Goal: Task Accomplishment & Management: Use online tool/utility

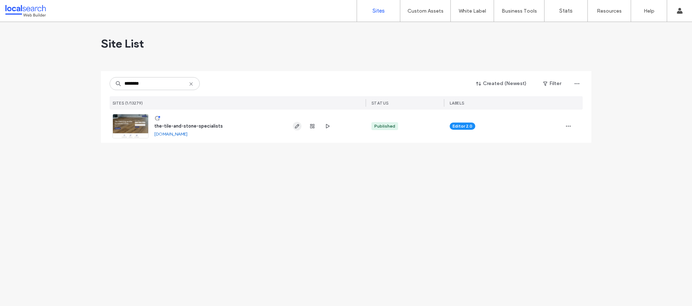
type input "********"
click at [297, 123] on icon "button" at bounding box center [297, 126] width 6 height 6
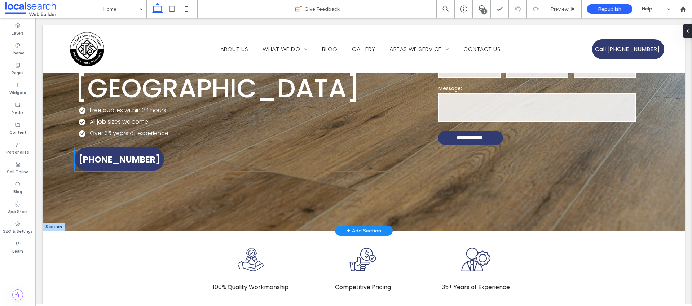
scroll to position [148, 0]
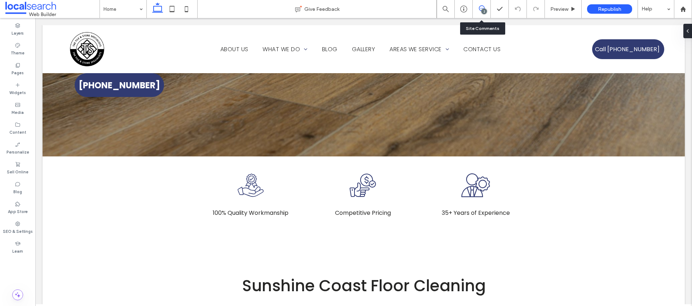
click at [487, 9] on span at bounding box center [482, 8] width 18 height 6
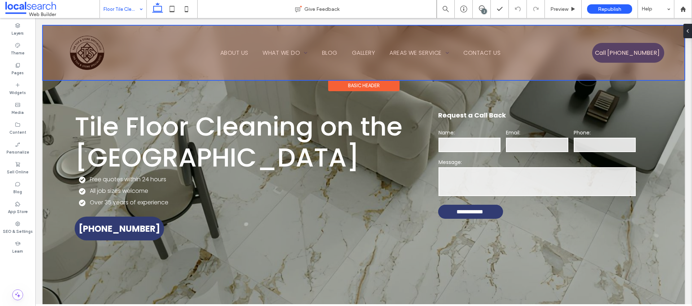
click at [98, 56] on div at bounding box center [364, 53] width 642 height 54
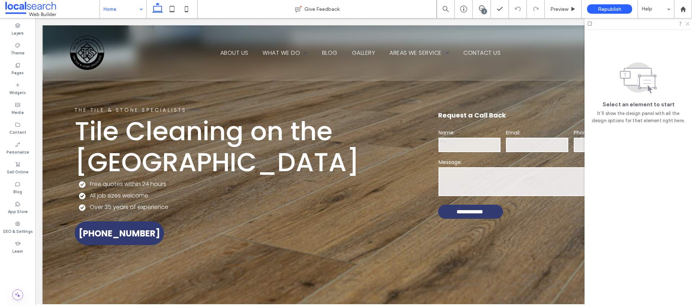
click at [687, 22] on icon at bounding box center [687, 23] width 5 height 5
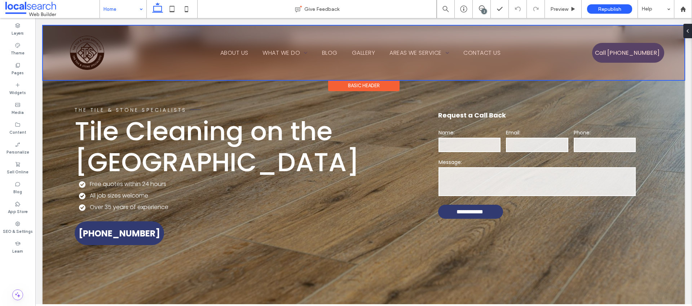
click at [166, 59] on div at bounding box center [364, 53] width 642 height 54
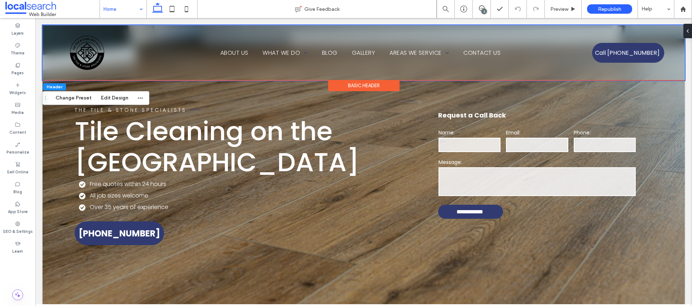
click at [48, 49] on div "Home About Us What We Do Floor Tile Cleaning Tile Grout Cleaning Tile Grout Sea…" at bounding box center [364, 52] width 643 height 55
click at [121, 97] on button "Edit Design" at bounding box center [114, 98] width 37 height 9
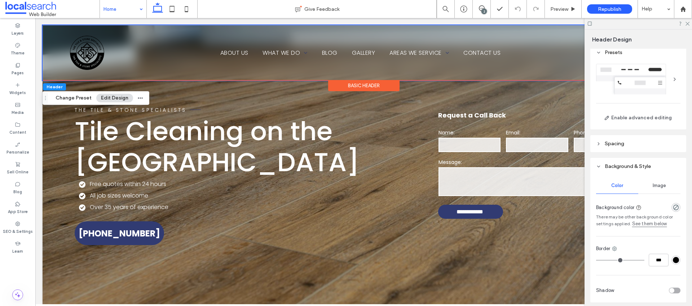
scroll to position [6, 0]
click at [651, 224] on link "See them below" at bounding box center [650, 222] width 35 height 7
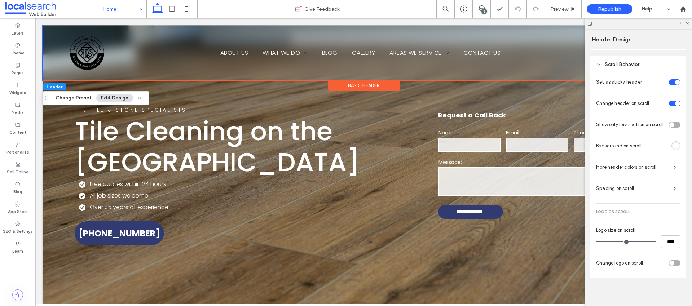
scroll to position [328, 0]
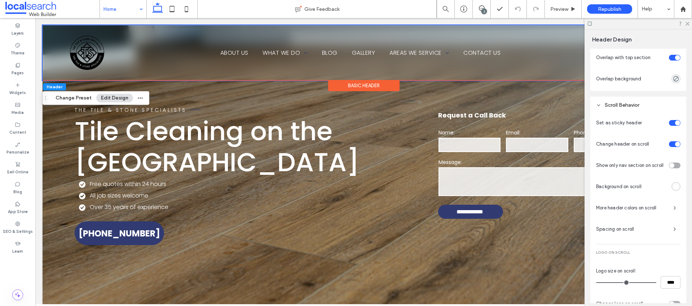
click at [600, 106] on icon at bounding box center [598, 105] width 5 height 5
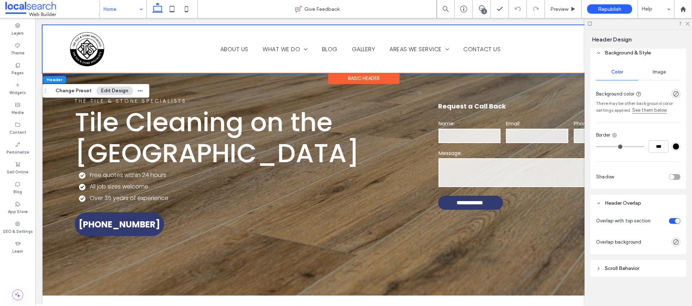
scroll to position [121, 0]
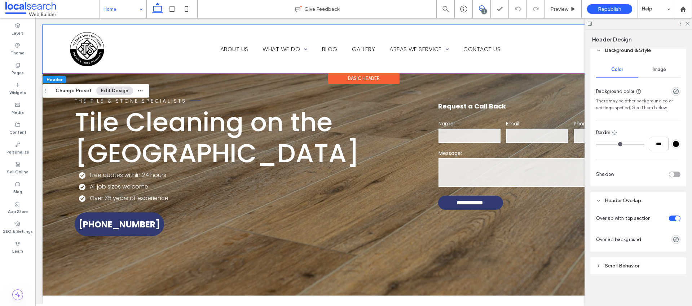
click at [484, 7] on icon at bounding box center [482, 8] width 6 height 6
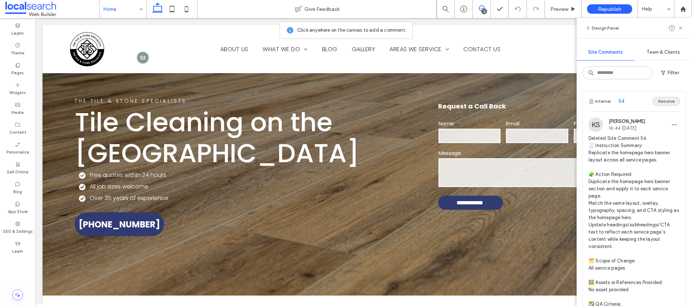
click at [660, 103] on button "Resolve" at bounding box center [666, 101] width 27 height 9
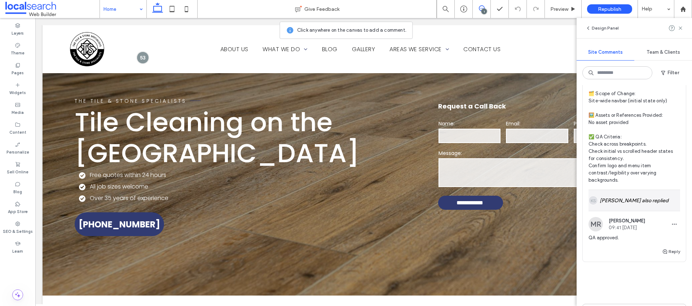
scroll to position [169, 0]
click at [621, 209] on div "KS Kervin Sabater also replied" at bounding box center [635, 198] width 92 height 21
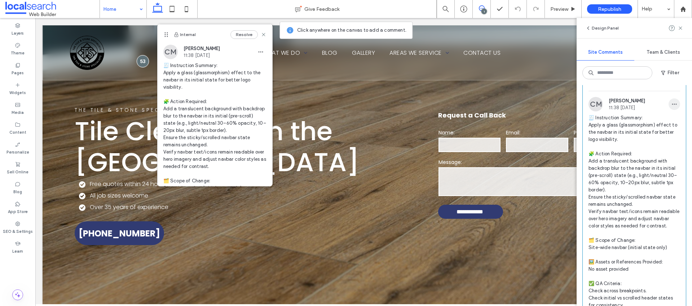
scroll to position [0, 0]
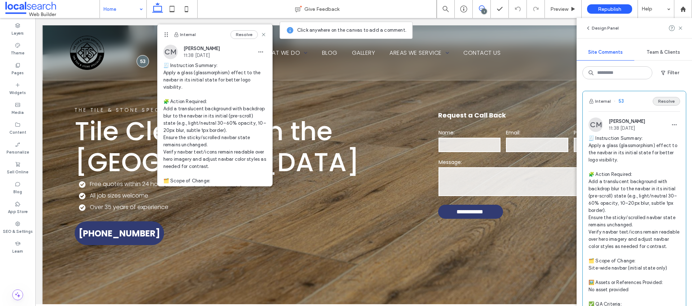
click at [663, 103] on button "Resolve" at bounding box center [666, 101] width 27 height 9
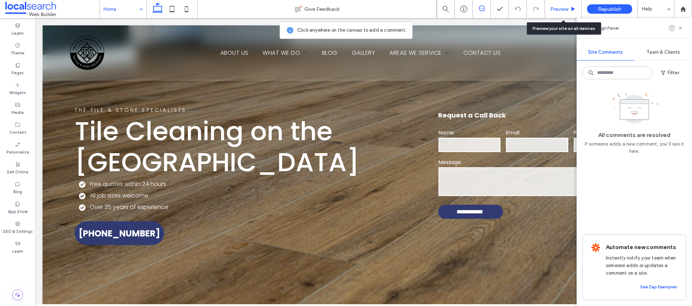
click at [562, 9] on span "Preview" at bounding box center [560, 9] width 18 height 6
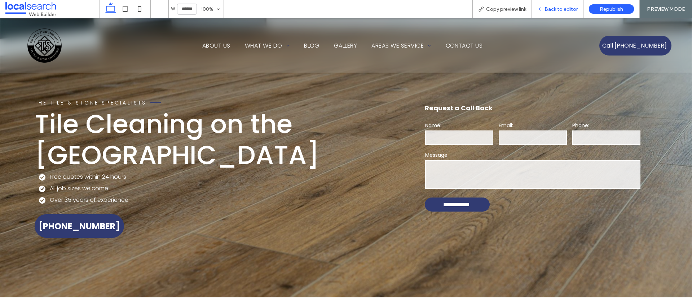
click at [558, 11] on span "Back to editor" at bounding box center [561, 9] width 33 height 6
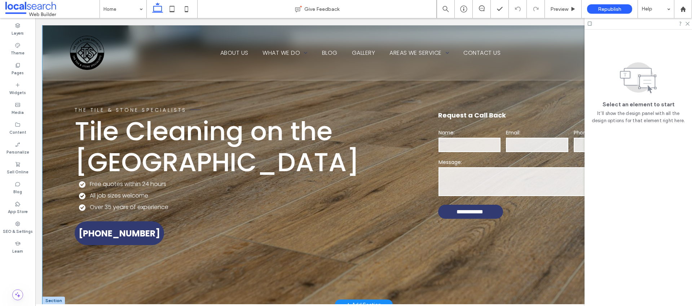
click at [65, 101] on div "**********" at bounding box center [364, 165] width 643 height 280
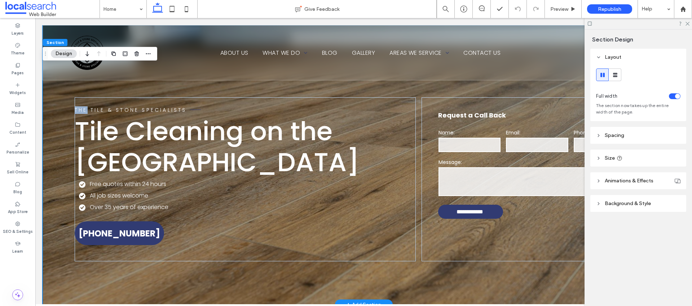
click at [65, 101] on div "**********" at bounding box center [364, 165] width 643 height 280
click at [63, 100] on div "**********" at bounding box center [364, 165] width 643 height 280
click at [600, 206] on icon at bounding box center [598, 203] width 5 height 5
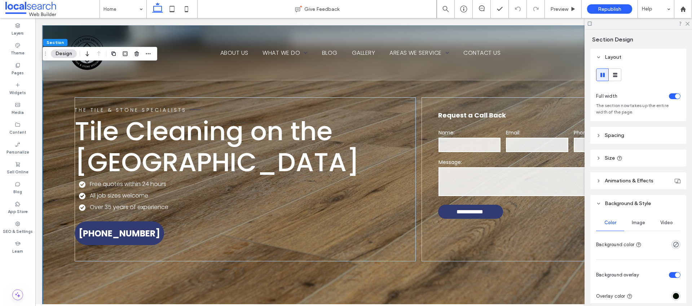
click at [636, 225] on span "Image" at bounding box center [638, 223] width 13 height 6
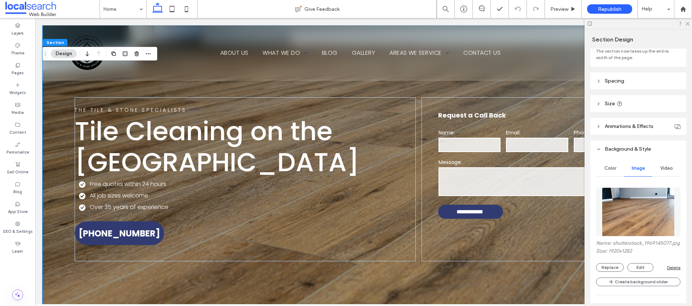
scroll to position [56, 0]
click at [616, 271] on button "Replace" at bounding box center [610, 266] width 28 height 9
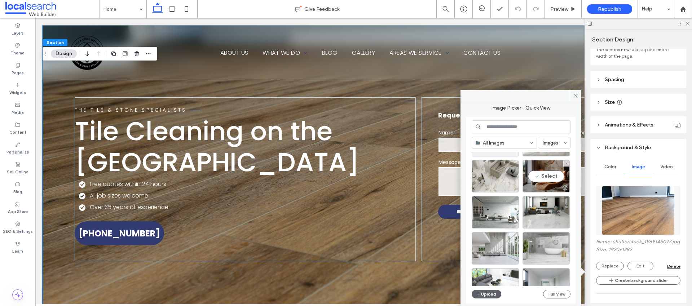
scroll to position [144, 0]
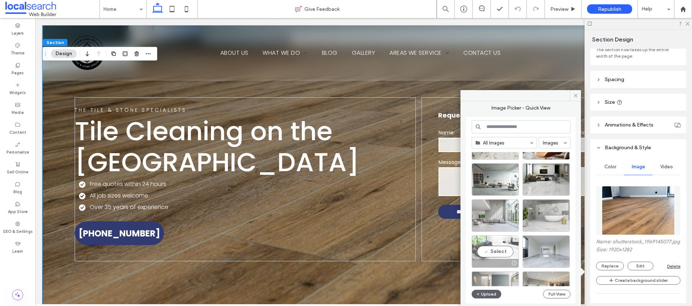
click at [498, 252] on div "Select" at bounding box center [495, 252] width 47 height 32
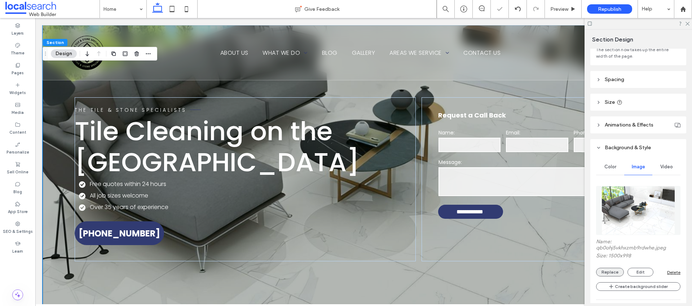
click at [611, 274] on button "Replace" at bounding box center [610, 272] width 28 height 9
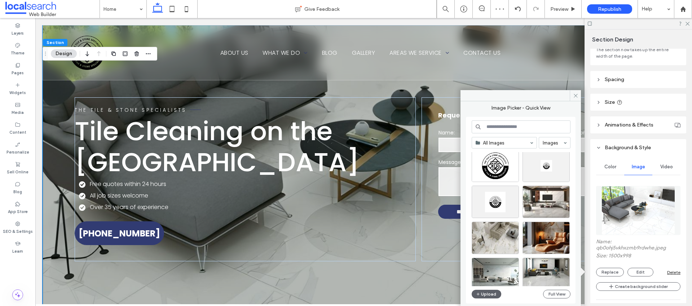
scroll to position [131, 0]
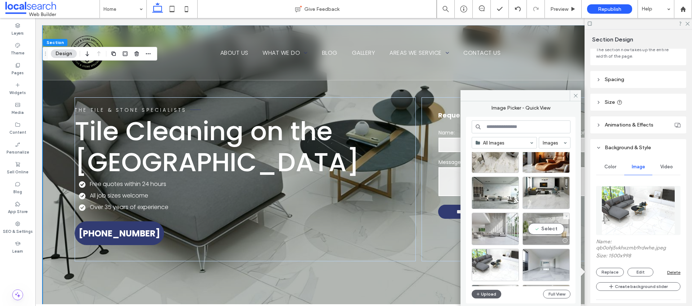
click at [552, 229] on div "Select" at bounding box center [546, 229] width 47 height 32
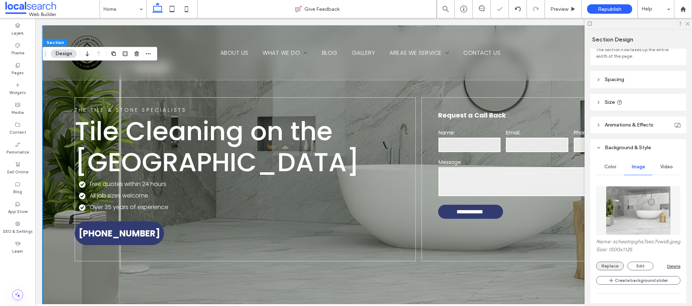
click at [613, 271] on button "Replace" at bounding box center [610, 266] width 28 height 9
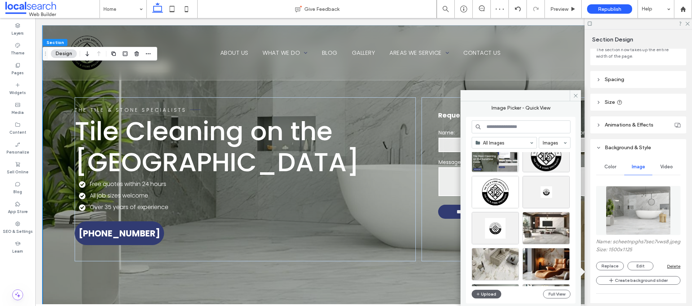
scroll to position [67, 0]
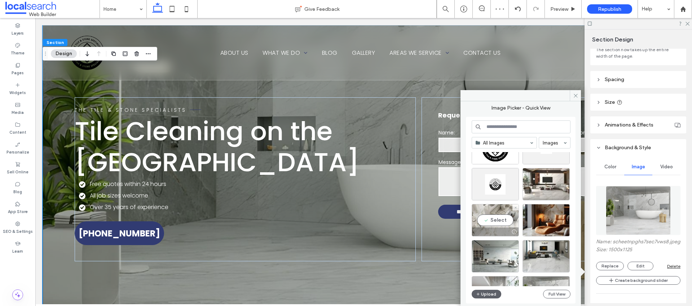
click at [503, 215] on div "Select" at bounding box center [495, 220] width 47 height 32
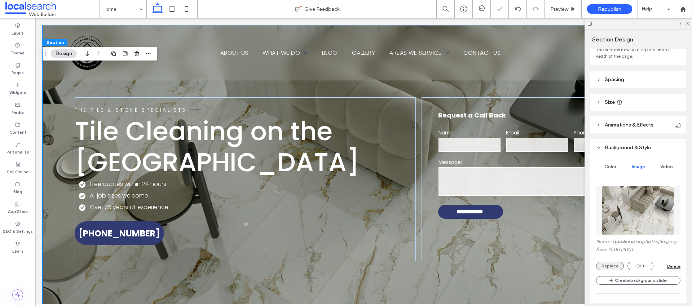
click at [612, 271] on button "Replace" at bounding box center [610, 266] width 28 height 9
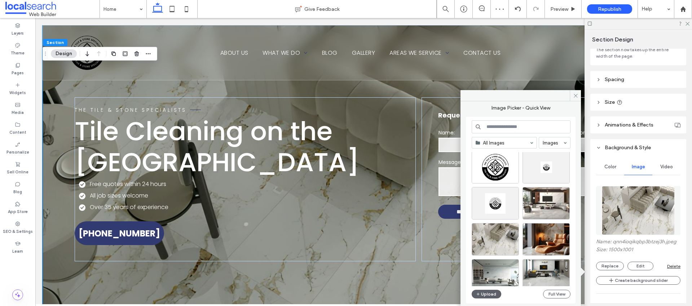
scroll to position [127, 0]
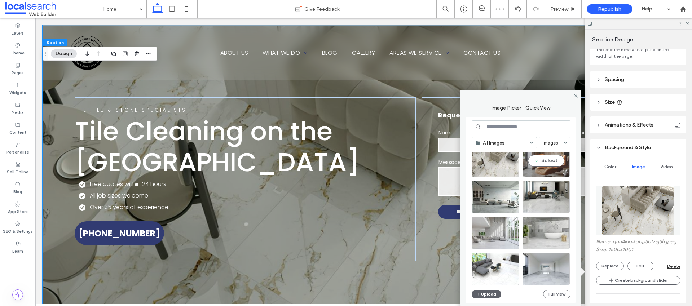
click at [553, 164] on div "Select" at bounding box center [546, 161] width 47 height 32
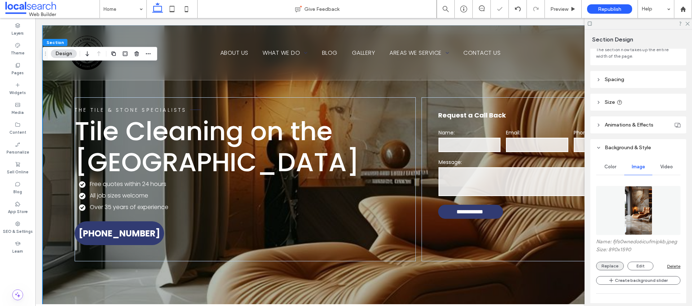
click at [612, 271] on button "Replace" at bounding box center [610, 266] width 28 height 9
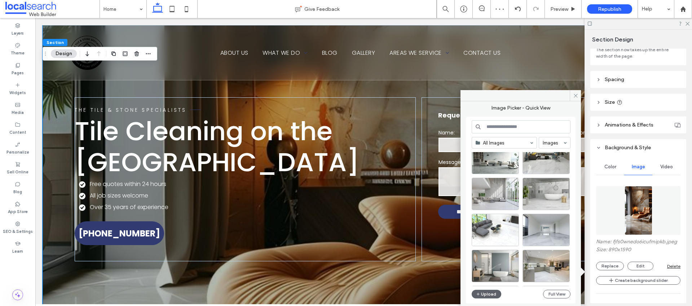
scroll to position [177, 0]
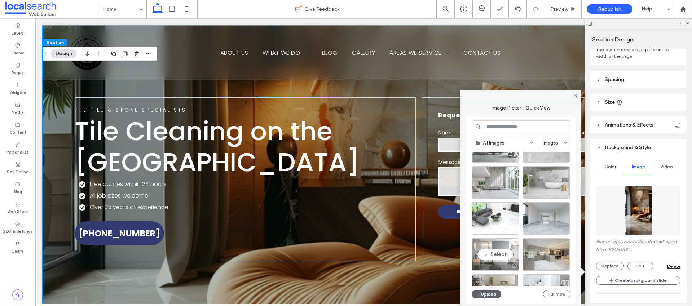
click at [500, 257] on div "Select" at bounding box center [495, 255] width 47 height 32
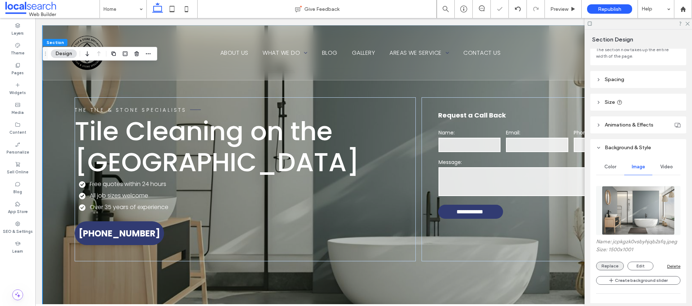
click at [612, 271] on button "Replace" at bounding box center [610, 266] width 28 height 9
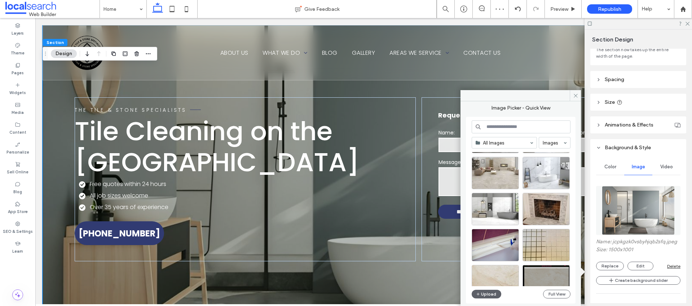
scroll to position [310, 0]
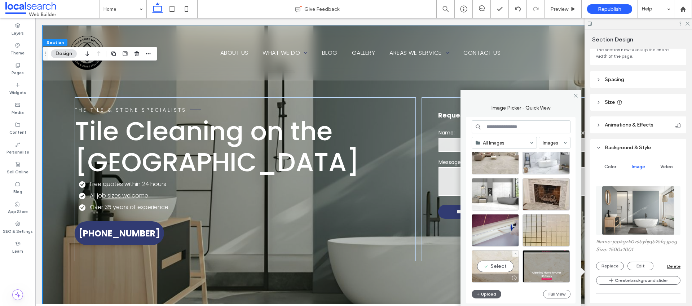
click at [500, 272] on div "Select" at bounding box center [495, 266] width 47 height 32
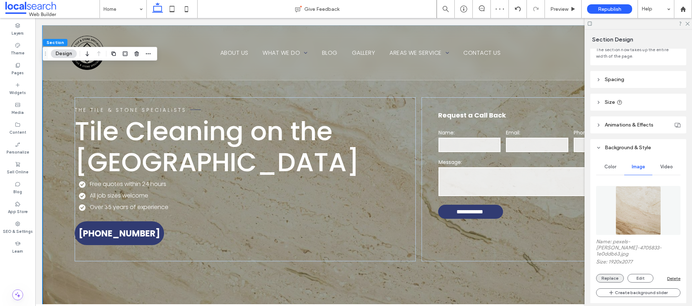
click at [614, 278] on button "Replace" at bounding box center [610, 278] width 28 height 9
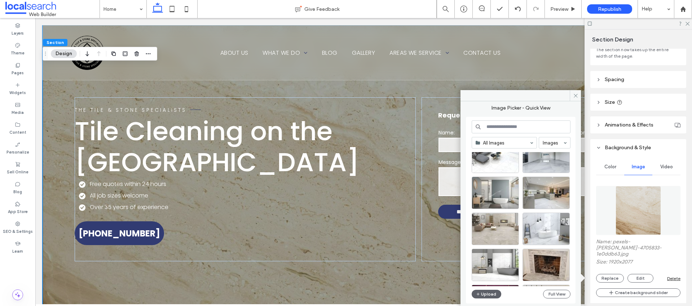
scroll to position [239, 0]
drag, startPoint x: 551, startPoint y: 231, endPoint x: 515, endPoint y: 214, distance: 39.5
click at [551, 231] on div "Select" at bounding box center [546, 229] width 47 height 32
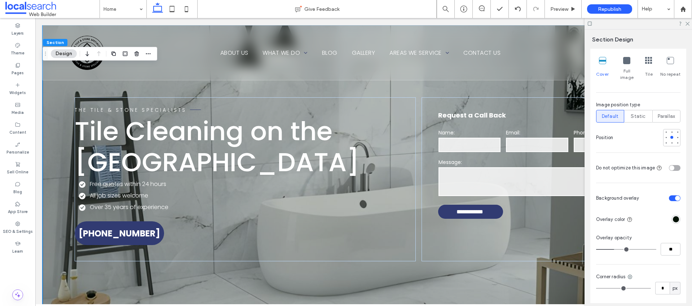
scroll to position [346, 0]
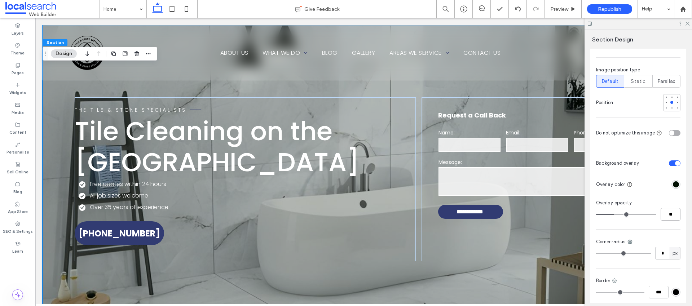
click at [664, 208] on input "**" at bounding box center [671, 214] width 20 height 13
type input "**"
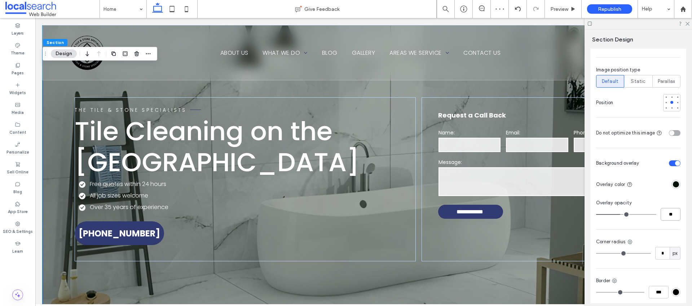
click at [663, 208] on input "**" at bounding box center [671, 214] width 20 height 13
type input "**"
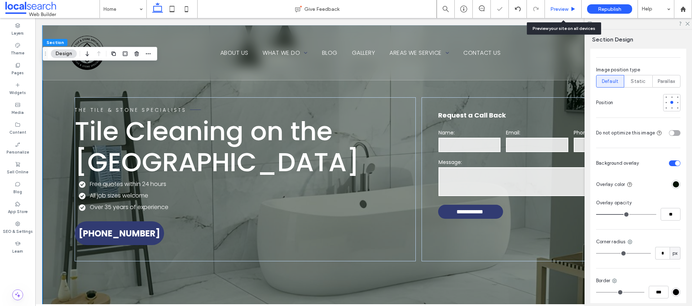
drag, startPoint x: 560, startPoint y: 8, endPoint x: 542, endPoint y: 38, distance: 35.6
click at [560, 8] on span "Preview" at bounding box center [560, 9] width 18 height 6
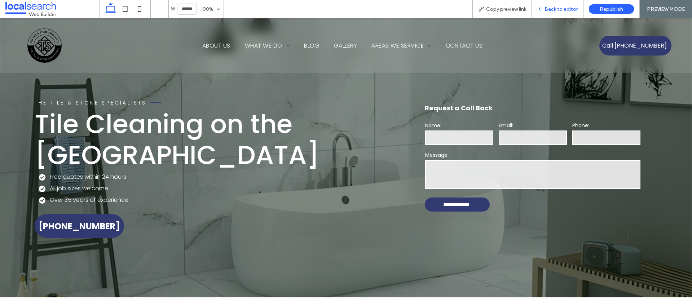
click at [559, 10] on span "Back to editor" at bounding box center [561, 9] width 33 height 6
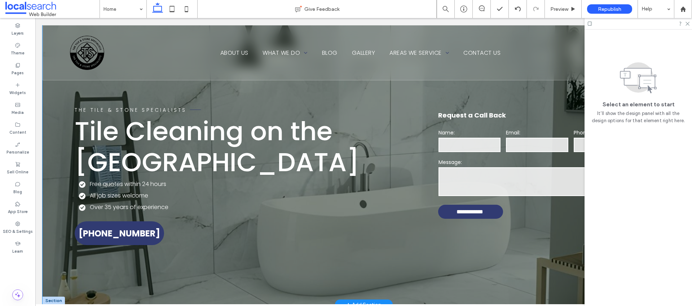
click at [110, 85] on div "**********" at bounding box center [364, 165] width 643 height 280
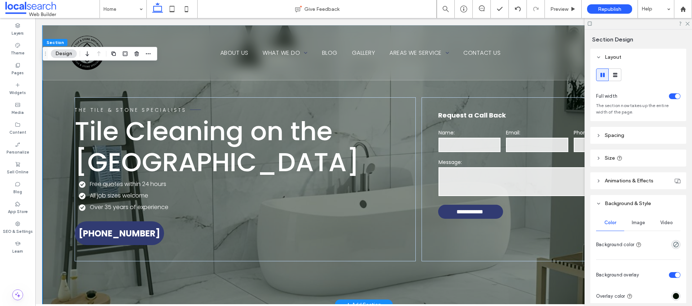
click at [63, 84] on div "**********" at bounding box center [364, 165] width 643 height 280
click at [637, 219] on div "Image" at bounding box center [639, 223] width 28 height 16
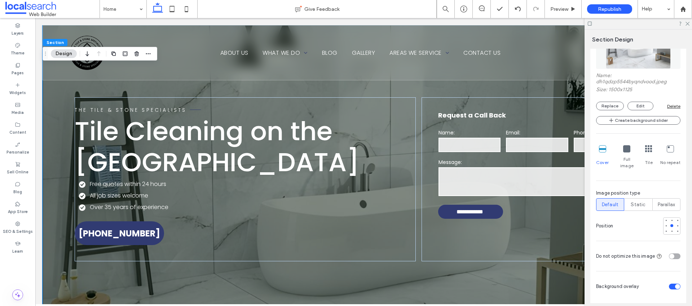
scroll to position [298, 0]
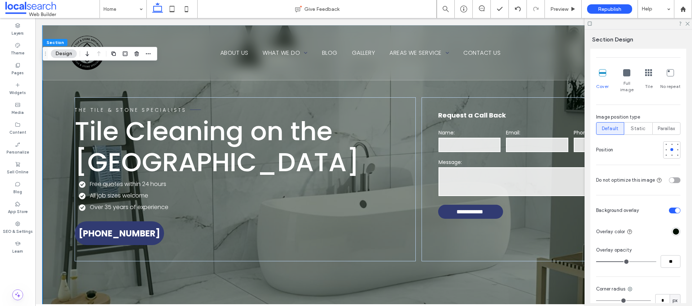
click at [673, 229] on div "rgba(1, 16, 2, 1)" at bounding box center [676, 232] width 6 height 6
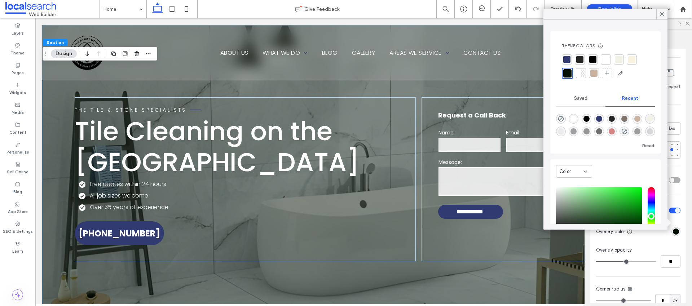
click at [576, 115] on div "rgba(255, 255, 255, 1)" at bounding box center [574, 119] width 10 height 10
type input "*******"
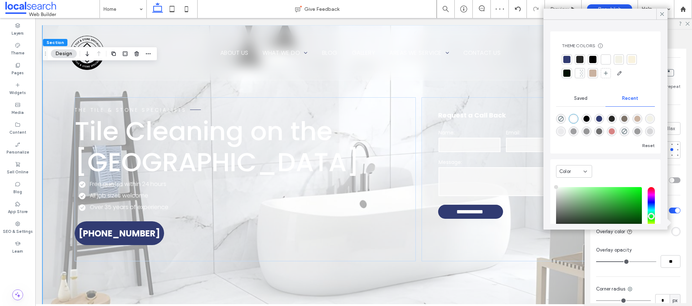
type input "**"
click at [615, 262] on input "range" at bounding box center [626, 262] width 60 height 1
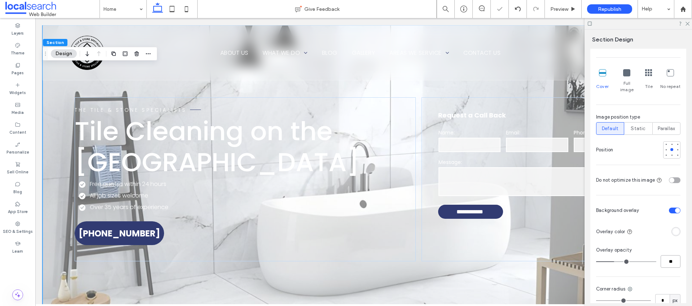
click at [668, 256] on input "**" at bounding box center [671, 261] width 20 height 13
click at [176, 128] on span "Tile Cleaning on the Sunshine Coast" at bounding box center [217, 146] width 285 height 67
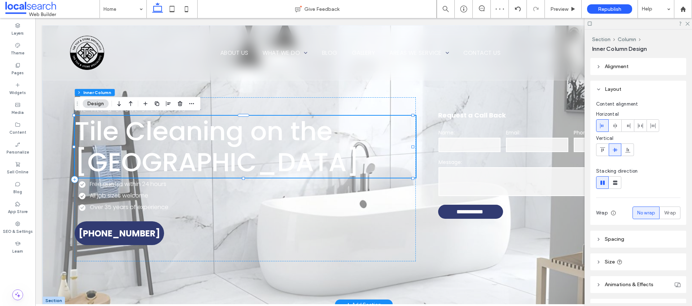
click at [176, 128] on span "Tile Cleaning on the Sunshine Coast" at bounding box center [217, 146] width 285 height 67
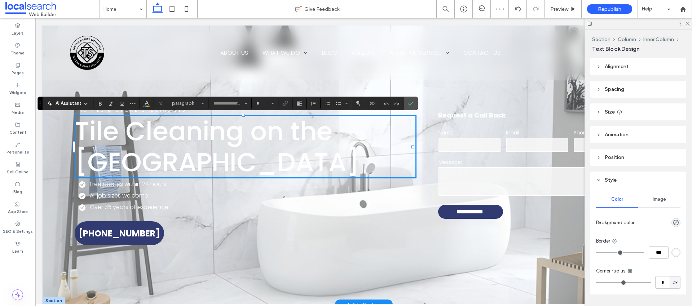
type input "*******"
type input "**"
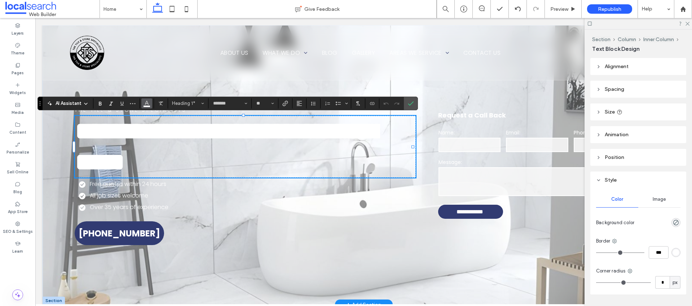
click at [148, 99] on span "Color" at bounding box center [147, 102] width 6 height 9
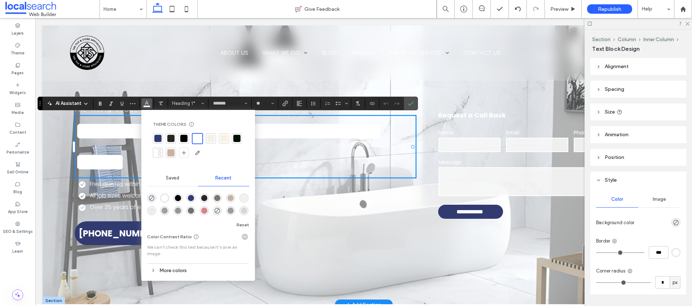
click at [173, 139] on div at bounding box center [170, 138] width 7 height 7
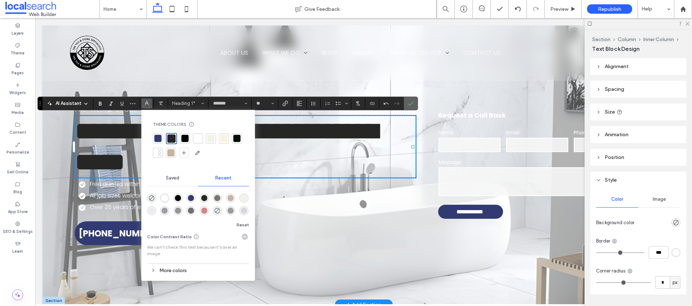
drag, startPoint x: 380, startPoint y: 93, endPoint x: 411, endPoint y: 106, distance: 34.0
click at [411, 106] on icon "Confirm" at bounding box center [411, 104] width 6 height 6
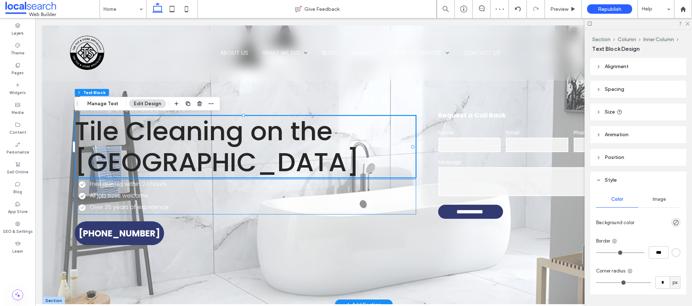
click at [120, 185] on span "Free quotes within 24 hours" at bounding box center [128, 184] width 77 height 8
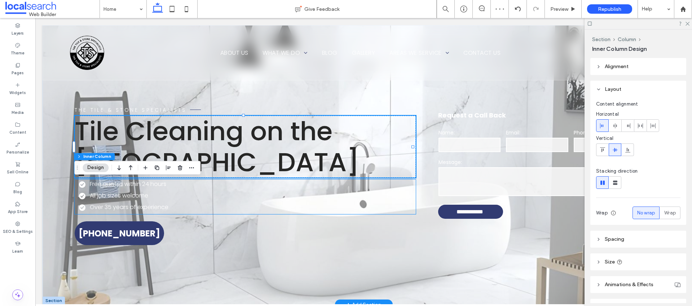
click at [120, 185] on span "Free quotes within 24 hours" at bounding box center [128, 184] width 77 height 8
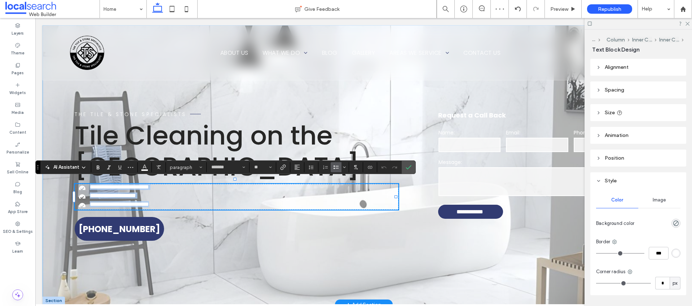
drag, startPoint x: 175, startPoint y: 209, endPoint x: 88, endPoint y: 182, distance: 91.2
click at [73, 184] on div "**********" at bounding box center [364, 165] width 643 height 280
click at [142, 168] on icon "Color" at bounding box center [145, 167] width 6 height 6
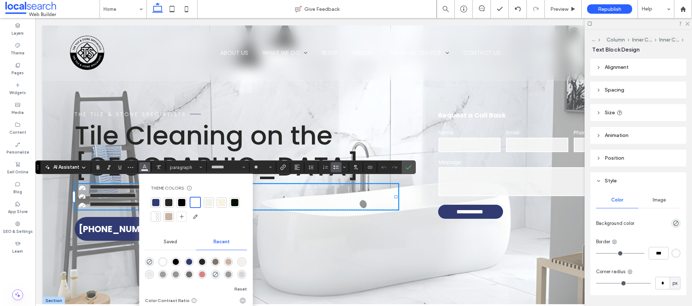
click at [183, 204] on div at bounding box center [181, 202] width 7 height 7
click at [408, 170] on icon "Confirm" at bounding box center [409, 168] width 6 height 6
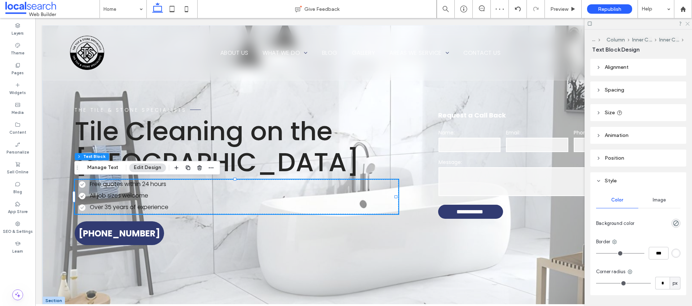
click at [688, 23] on use at bounding box center [688, 24] width 4 height 4
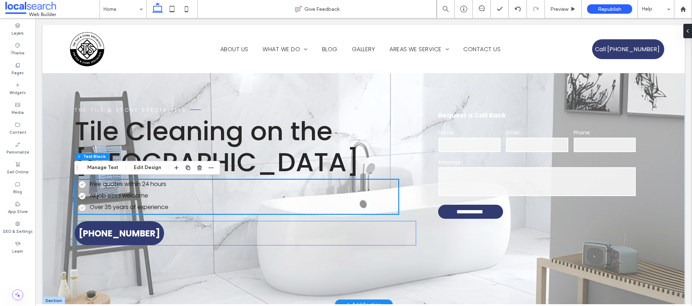
scroll to position [1, 0]
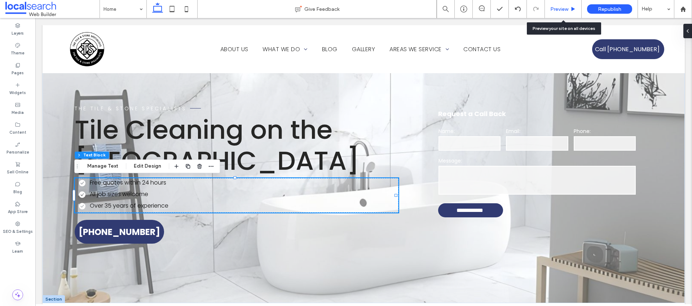
drag, startPoint x: 563, startPoint y: 8, endPoint x: 525, endPoint y: 3, distance: 38.6
click at [563, 8] on span "Preview" at bounding box center [560, 9] width 18 height 6
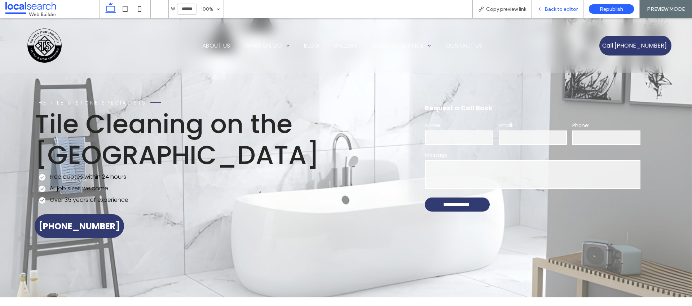
click at [553, 5] on div "Back to editor" at bounding box center [558, 9] width 52 height 18
click at [554, 11] on span "Back to editor" at bounding box center [561, 9] width 33 height 6
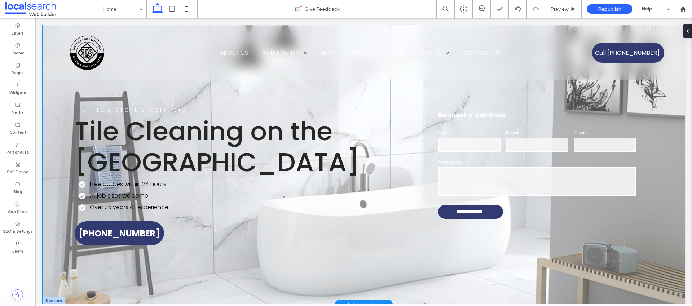
click at [54, 95] on div "**********" at bounding box center [364, 165] width 643 height 280
click at [64, 88] on div "**********" at bounding box center [364, 165] width 643 height 280
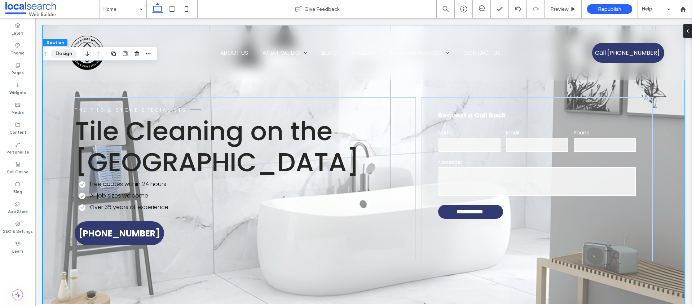
click at [60, 51] on button "Design" at bounding box center [64, 53] width 26 height 9
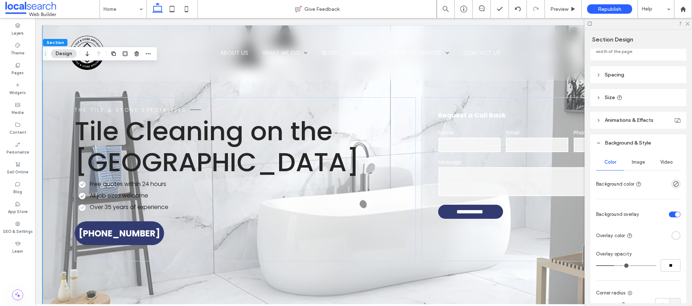
scroll to position [71, 0]
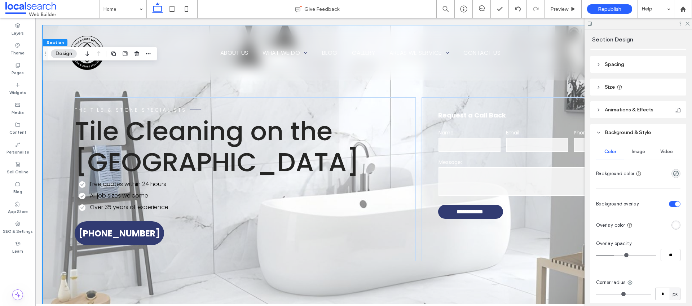
click at [674, 226] on div "rgba(255, 255, 255, 1)" at bounding box center [676, 225] width 6 height 6
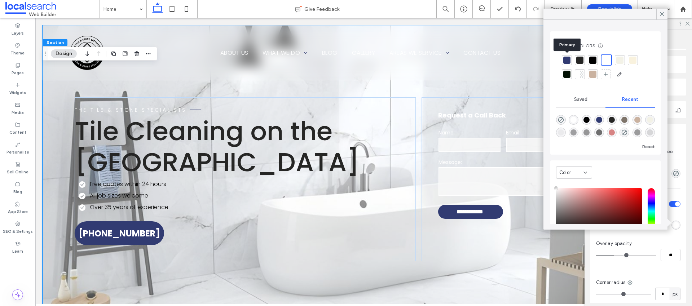
click at [568, 60] on div at bounding box center [567, 60] width 7 height 7
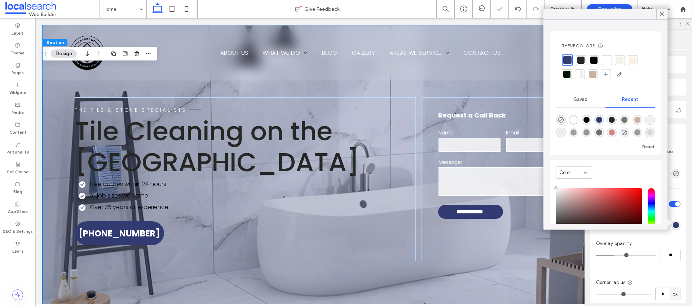
click at [666, 256] on input "**" at bounding box center [671, 255] width 20 height 13
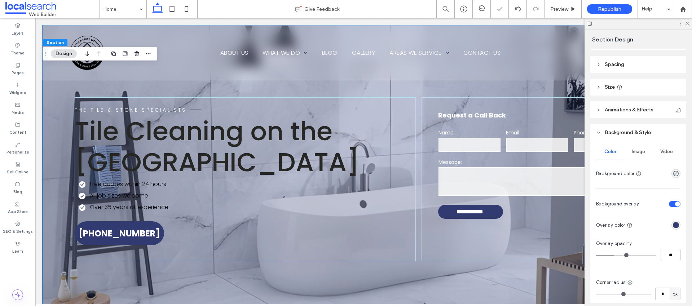
click at [666, 256] on input "**" at bounding box center [671, 255] width 20 height 13
type input "**"
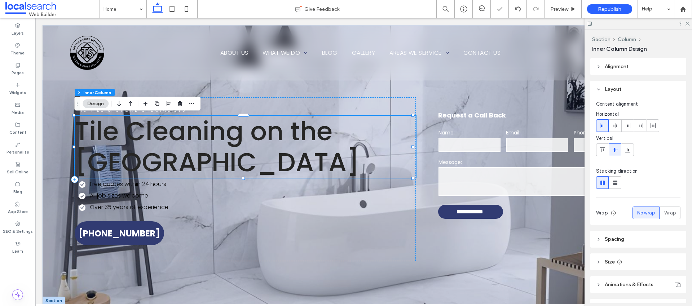
click at [185, 132] on span "Tile Cleaning on the Sunshine Coast" at bounding box center [217, 146] width 285 height 67
click at [185, 132] on div "Tile Cleaning on the Sunshine Coast" at bounding box center [245, 147] width 341 height 62
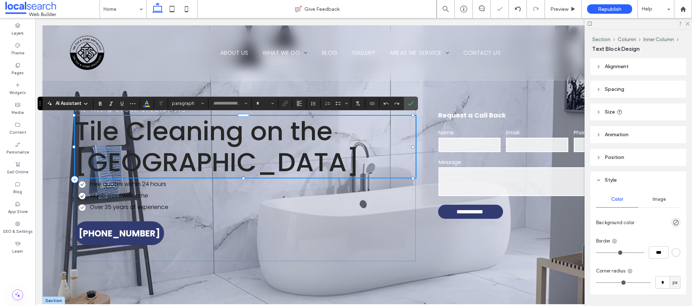
type input "*******"
type input "**"
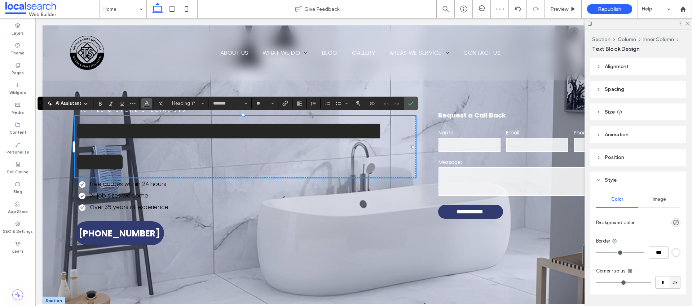
click at [144, 107] on span "Color" at bounding box center [147, 102] width 6 height 9
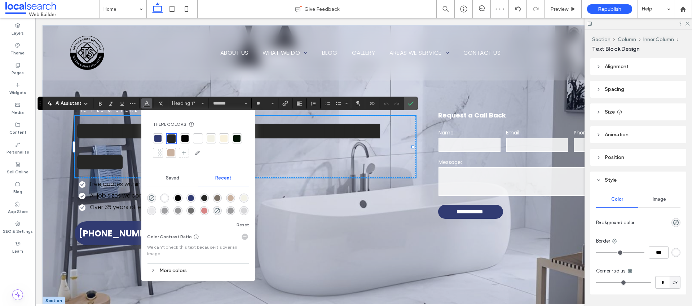
click at [196, 139] on div at bounding box center [197, 138] width 7 height 7
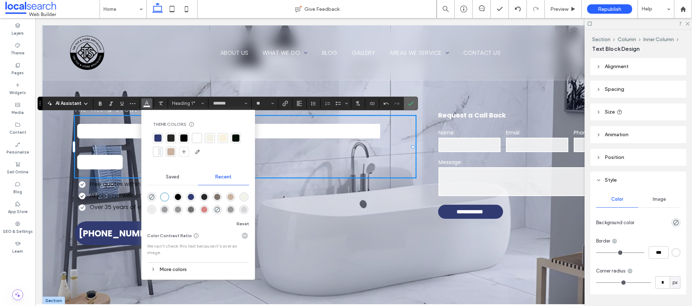
click at [410, 103] on icon "Confirm" at bounding box center [411, 104] width 6 height 6
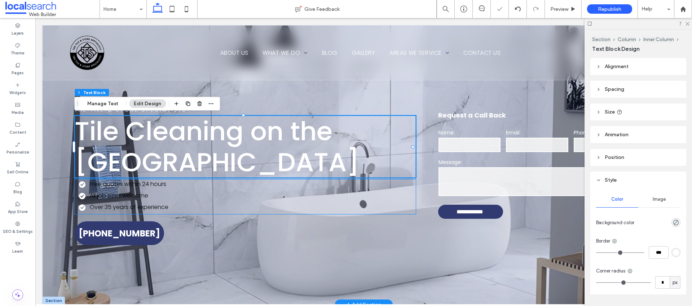
click at [117, 202] on ul "Free quotes within 24 hours All job sizes welcome Over 35 years of experience" at bounding box center [232, 196] width 331 height 32
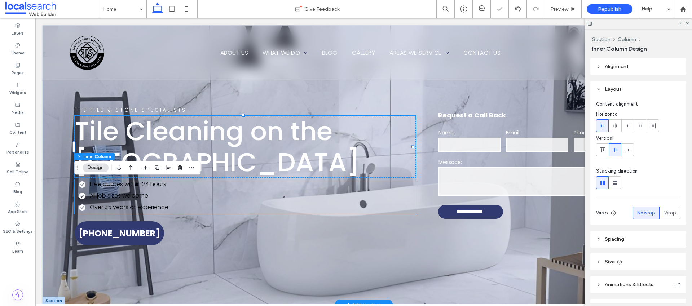
click at [117, 202] on ul "Free quotes within 24 hours All job sizes welcome Over 35 years of experience" at bounding box center [232, 196] width 331 height 32
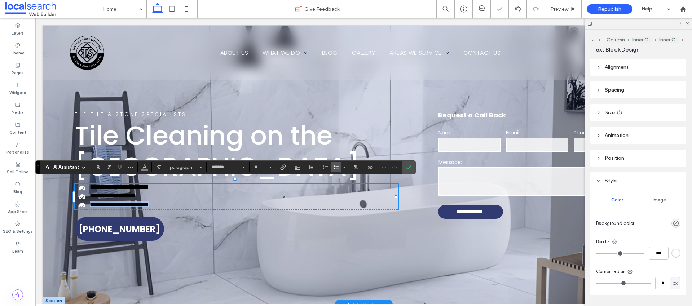
click at [172, 207] on li "**********" at bounding box center [239, 204] width 320 height 6
drag, startPoint x: 178, startPoint y: 210, endPoint x: 105, endPoint y: 176, distance: 80.2
click at [84, 184] on ul "**********" at bounding box center [232, 195] width 331 height 23
click at [143, 168] on icon "Color" at bounding box center [145, 167] width 6 height 6
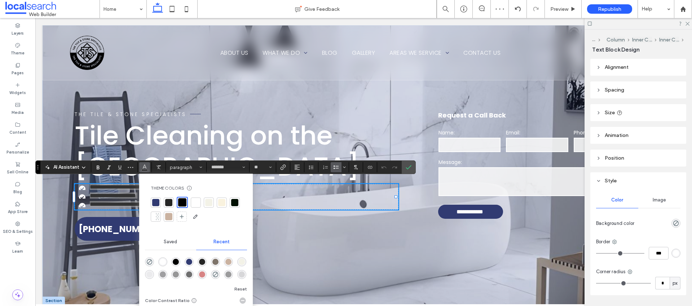
click at [197, 205] on div at bounding box center [195, 202] width 7 height 7
drag, startPoint x: 411, startPoint y: 170, endPoint x: 379, endPoint y: 154, distance: 36.5
click at [411, 170] on icon "Confirm" at bounding box center [409, 168] width 6 height 6
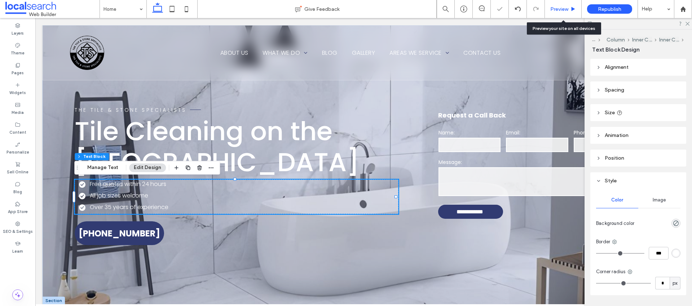
click at [569, 9] on span "Preview" at bounding box center [560, 9] width 18 height 6
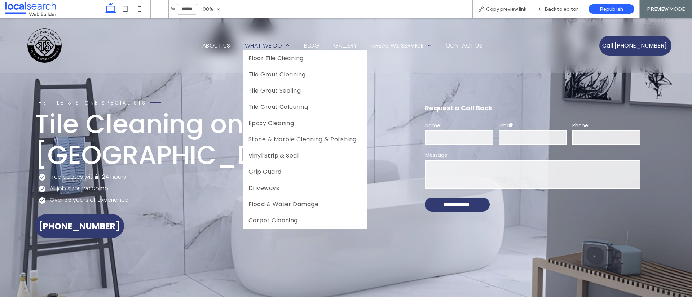
click at [266, 44] on span "What We Do" at bounding box center [267, 45] width 45 height 9
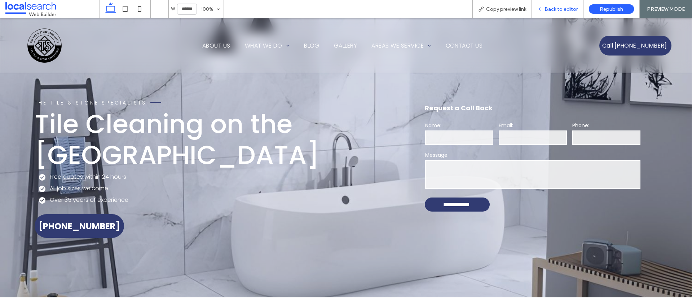
click at [553, 6] on span "Back to editor" at bounding box center [561, 9] width 33 height 6
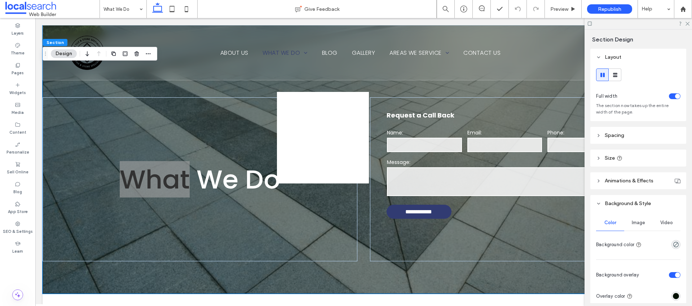
click at [639, 224] on span "Image" at bounding box center [638, 223] width 13 height 6
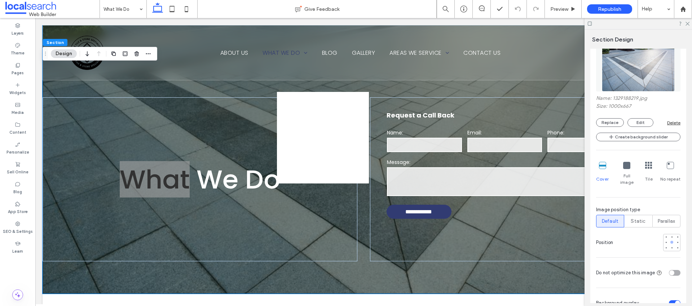
scroll to position [334, 0]
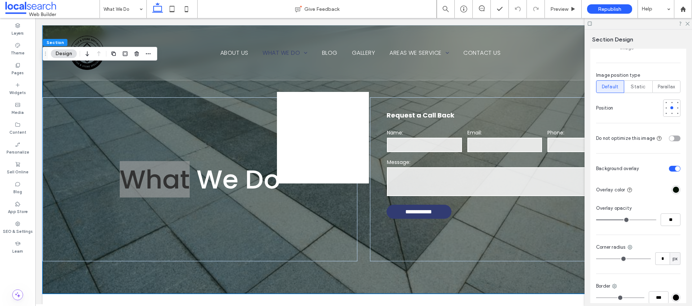
click at [674, 187] on div "rgba(1, 16, 2, 1)" at bounding box center [676, 190] width 6 height 6
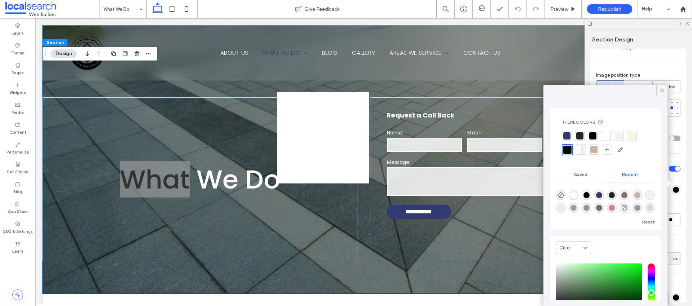
click at [571, 135] on div at bounding box center [567, 136] width 10 height 10
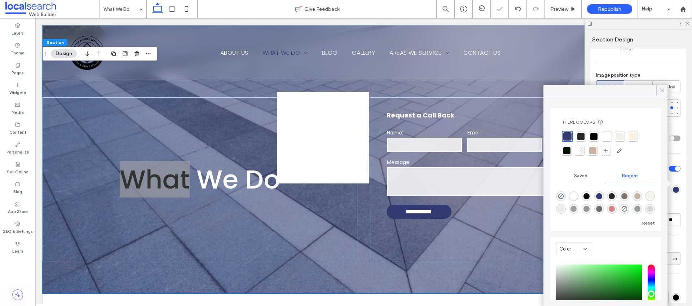
drag, startPoint x: 677, startPoint y: 235, endPoint x: 651, endPoint y: 233, distance: 26.5
click at [677, 235] on div "Color Image Video Name: 1329188219.jpg Size: 1000x667 Replace Edit Delete Creat…" at bounding box center [639, 109] width 96 height 462
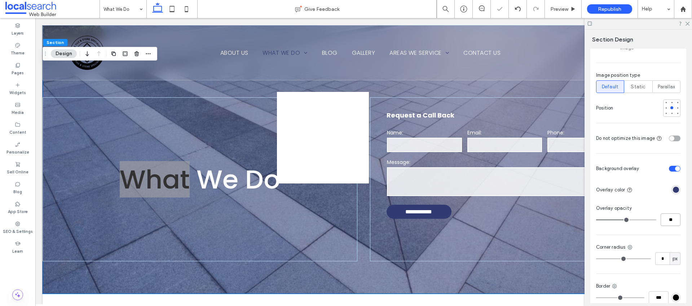
click at [664, 214] on input "**" at bounding box center [671, 220] width 20 height 13
type input "**"
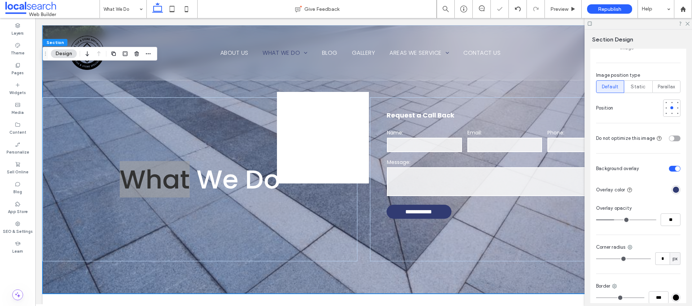
click at [677, 185] on div "rgba(49, 59, 114, 1)" at bounding box center [676, 189] width 9 height 9
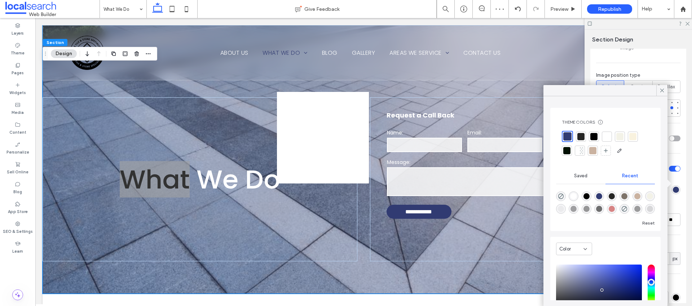
click at [678, 203] on div "Color Image Video Name: 1329188219.jpg Size: 1000x667 Replace Edit Delete Creat…" at bounding box center [639, 109] width 96 height 462
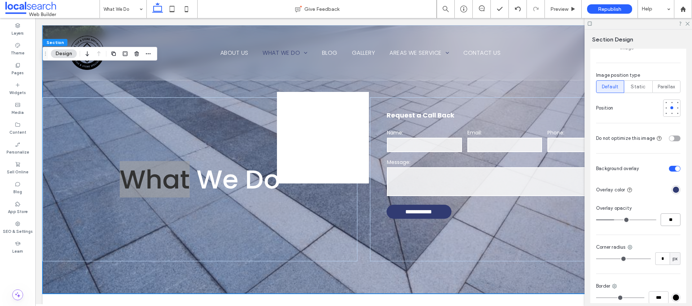
click at [664, 214] on input "**" at bounding box center [671, 220] width 20 height 13
type input "**"
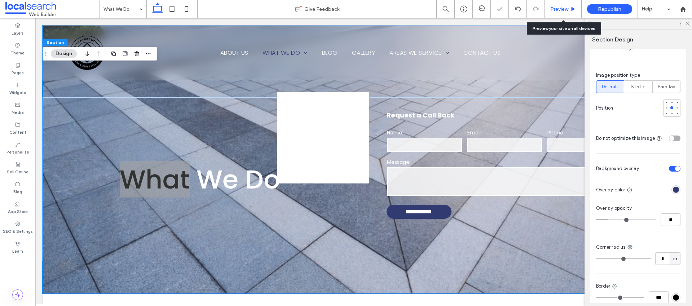
click at [568, 9] on span "Preview" at bounding box center [560, 9] width 18 height 6
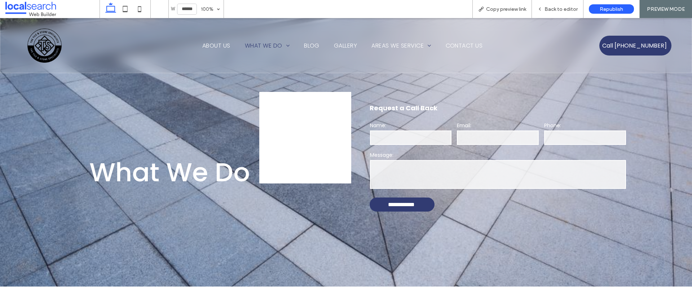
drag, startPoint x: 250, startPoint y: 142, endPoint x: 264, endPoint y: 139, distance: 13.7
click at [252, 141] on div "What We Do" at bounding box center [169, 172] width 339 height 164
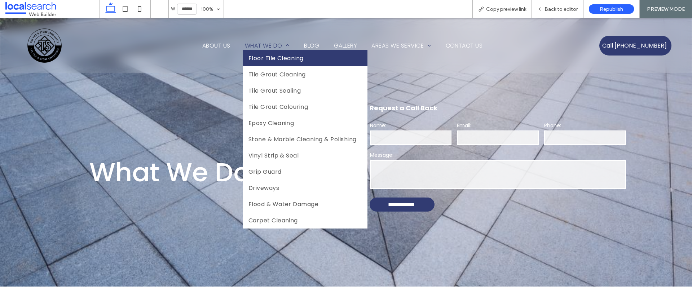
click at [266, 56] on span "Floor Tile Cleaning" at bounding box center [276, 58] width 55 height 9
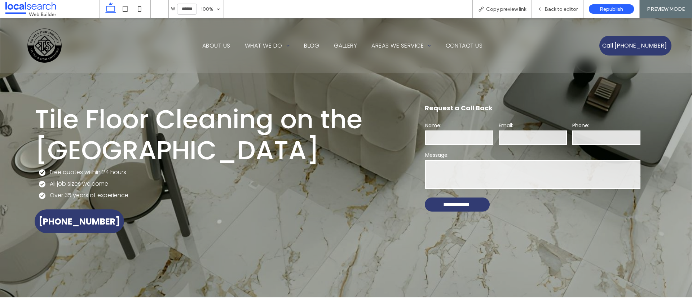
click at [119, 85] on div "**********" at bounding box center [346, 158] width 692 height 280
click at [560, 10] on span "Back to editor" at bounding box center [561, 9] width 33 height 6
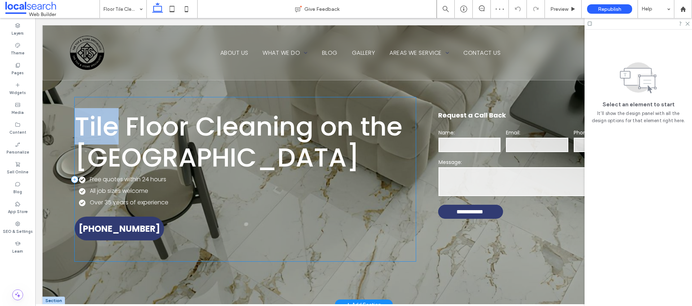
click at [112, 104] on div "Tile Floor Cleaning on the Sunshine Coast Free quotes within 24 hours All job s…" at bounding box center [245, 179] width 341 height 164
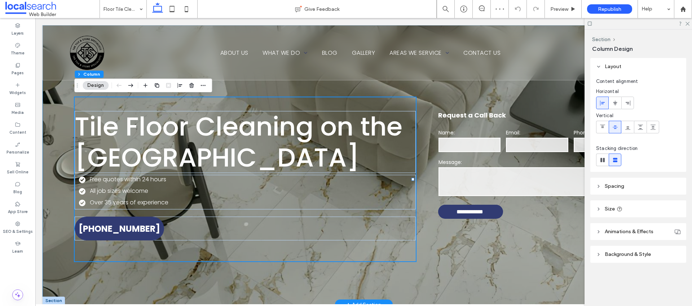
click at [51, 97] on div "**********" at bounding box center [364, 165] width 643 height 280
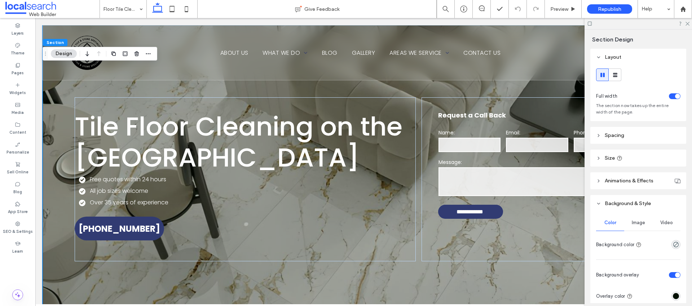
click at [634, 222] on span "Image" at bounding box center [638, 223] width 13 height 6
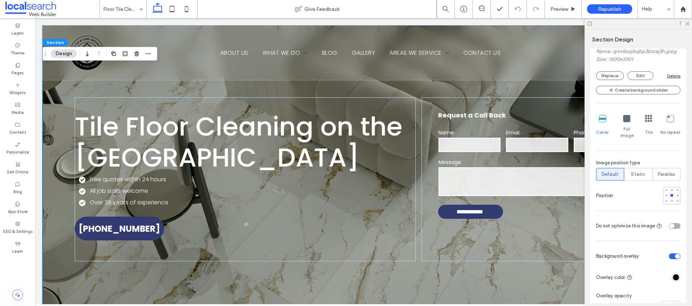
scroll to position [385, 0]
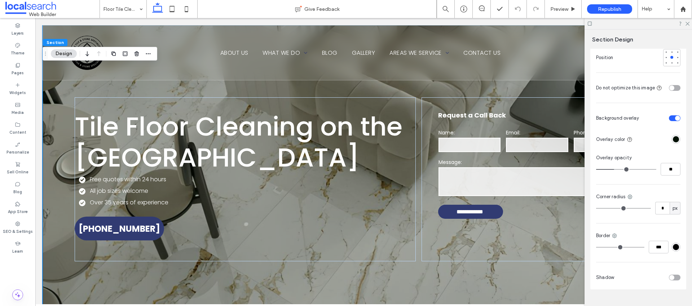
click at [674, 138] on div "rgba(1, 16, 2, 1)" at bounding box center [676, 139] width 6 height 6
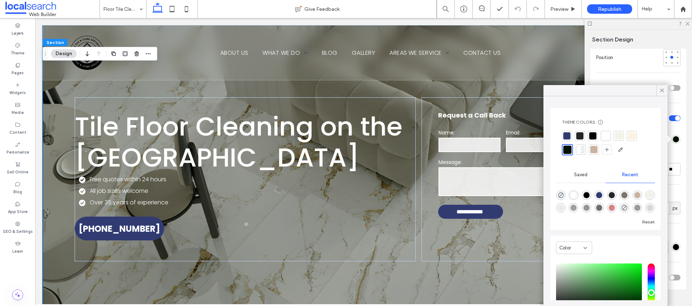
click at [565, 134] on div at bounding box center [567, 135] width 7 height 7
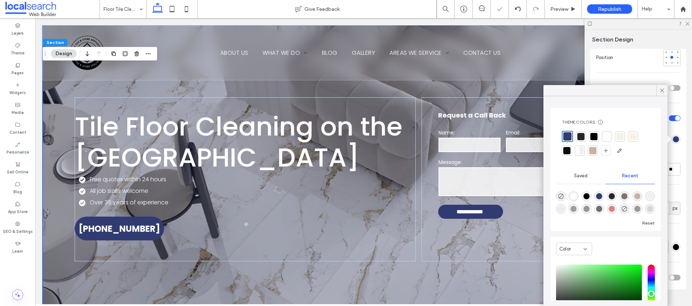
drag, startPoint x: 635, startPoint y: 77, endPoint x: 640, endPoint y: 86, distance: 10.0
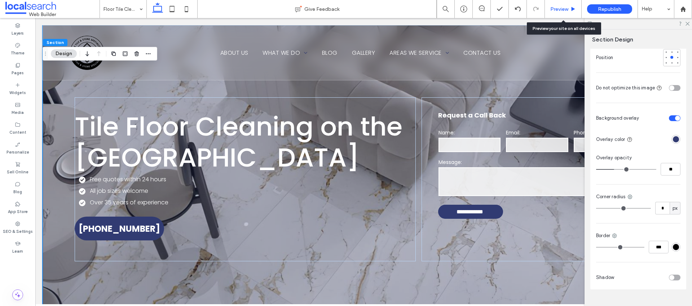
click at [569, 7] on div "Preview" at bounding box center [563, 9] width 36 height 6
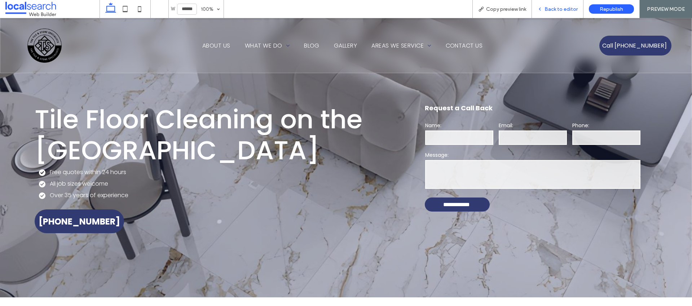
click at [555, 13] on div "Back to editor" at bounding box center [558, 9] width 52 height 18
click at [560, 10] on span "Back to editor" at bounding box center [561, 9] width 33 height 6
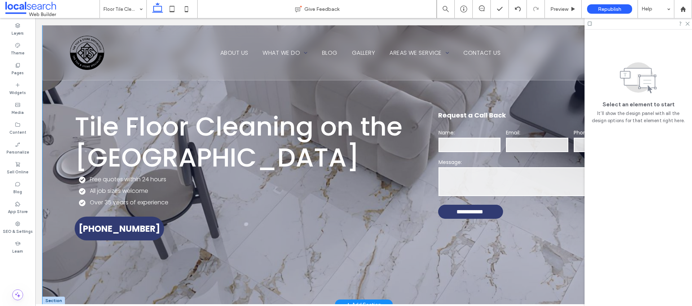
click at [476, 88] on div "**********" at bounding box center [364, 165] width 643 height 280
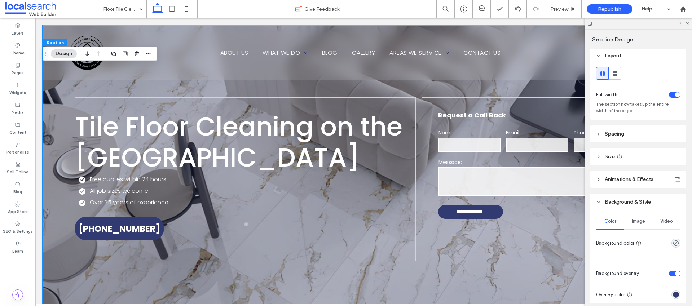
click at [636, 222] on span "Image" at bounding box center [638, 222] width 13 height 6
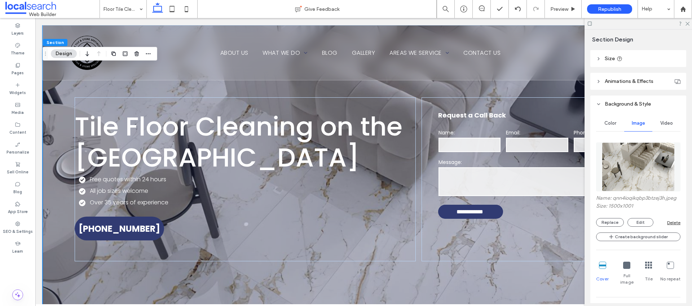
scroll to position [231, 0]
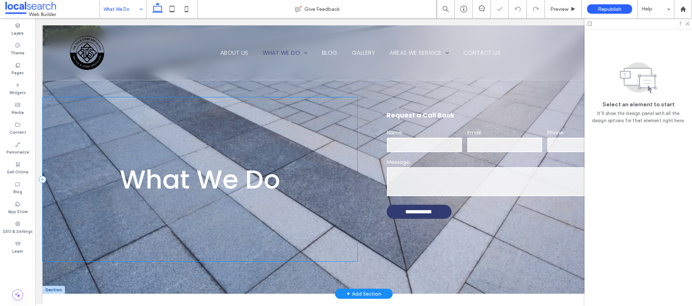
click at [234, 110] on div "What We Do" at bounding box center [200, 179] width 315 height 164
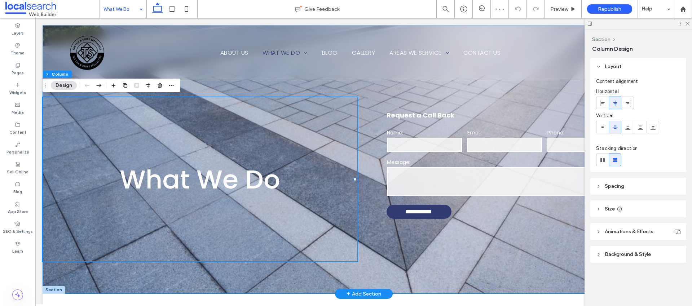
click at [238, 96] on div "**********" at bounding box center [364, 159] width 643 height 269
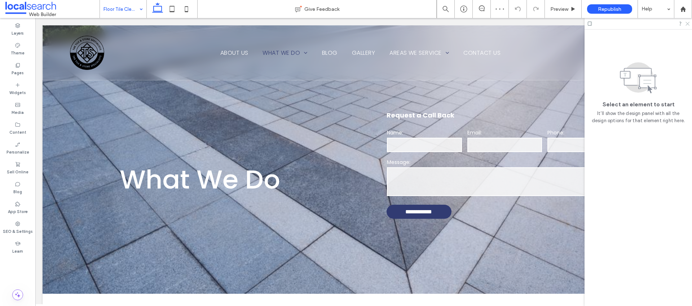
click at [689, 23] on icon at bounding box center [687, 23] width 5 height 5
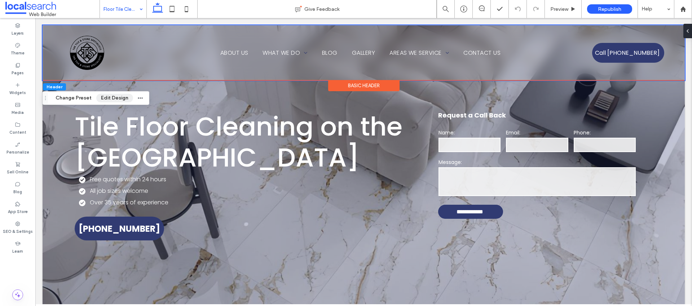
drag, startPoint x: 118, startPoint y: 99, endPoint x: 130, endPoint y: 87, distance: 16.3
click at [118, 99] on button "Edit Design" at bounding box center [114, 98] width 37 height 9
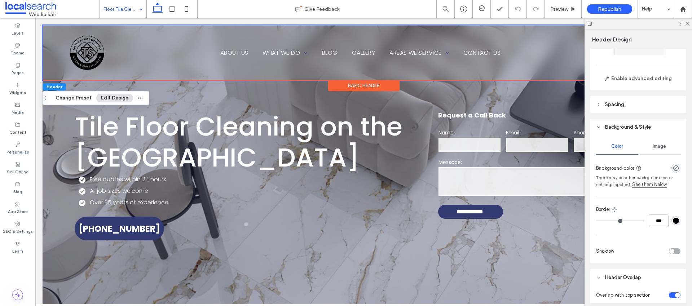
scroll to position [121, 0]
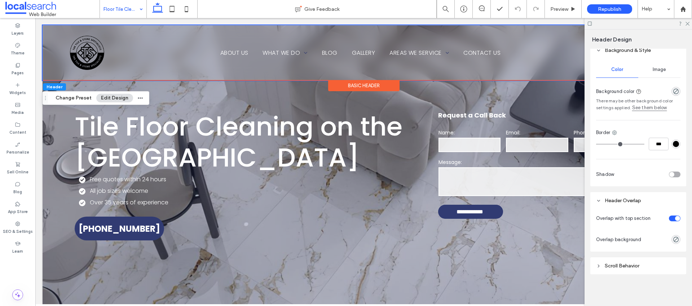
click at [657, 65] on div "Image" at bounding box center [660, 70] width 42 height 16
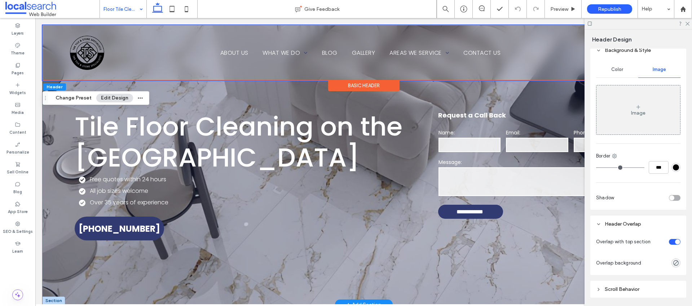
click at [252, 86] on div "**********" at bounding box center [364, 165] width 643 height 280
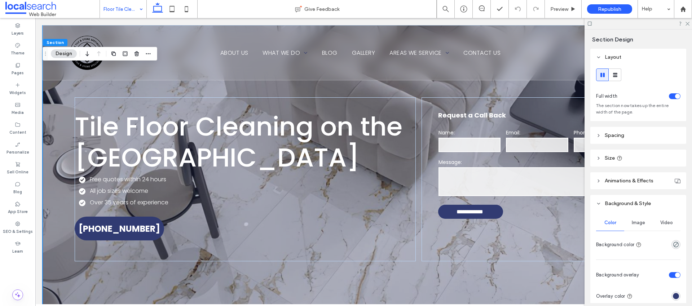
click at [643, 226] on span "Image" at bounding box center [638, 223] width 13 height 6
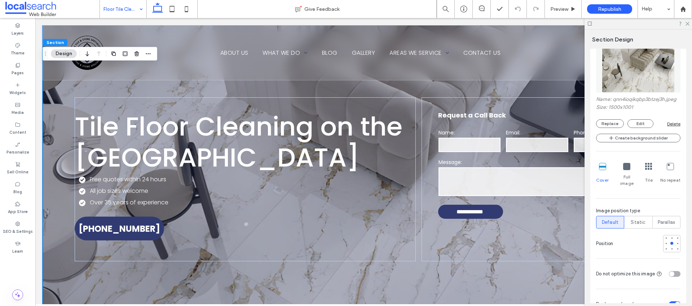
scroll to position [287, 0]
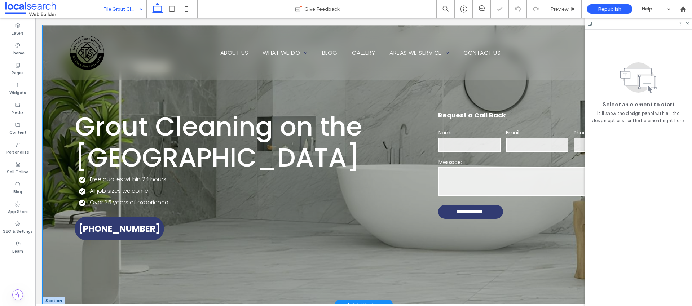
click at [522, 93] on div "**********" at bounding box center [364, 165] width 643 height 280
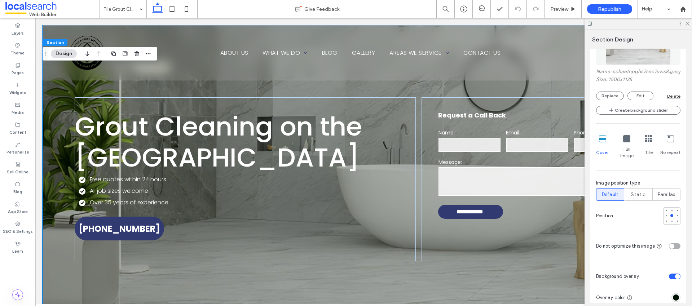
scroll to position [338, 0]
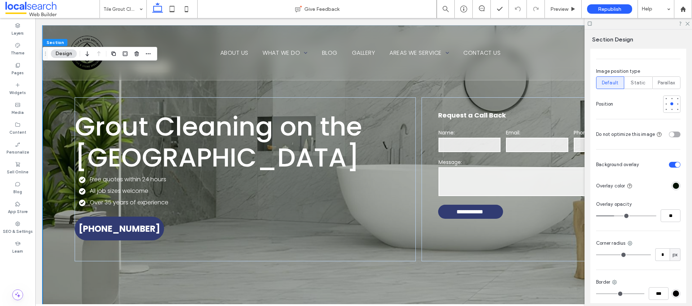
click at [672, 189] on div "rgba(1, 16, 2, 1)" at bounding box center [676, 186] width 9 height 9
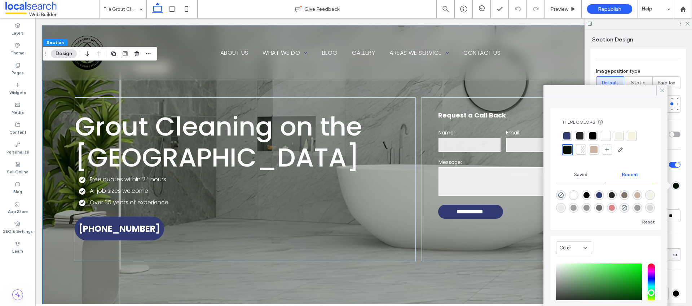
click at [568, 134] on div at bounding box center [567, 135] width 7 height 7
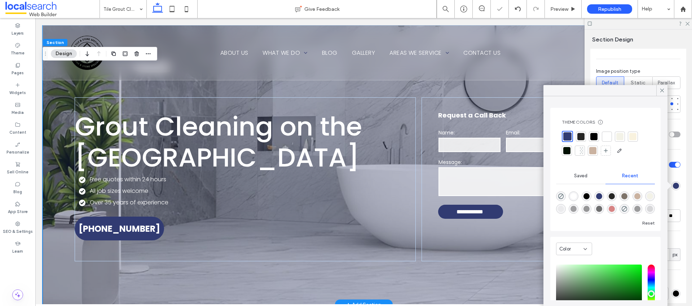
click at [438, 91] on div "**********" at bounding box center [364, 165] width 643 height 280
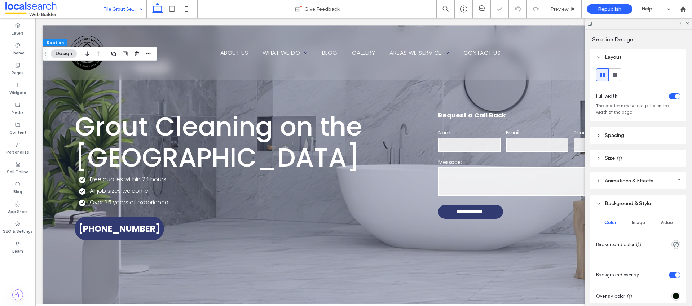
click at [643, 226] on div "Image" at bounding box center [639, 223] width 28 height 16
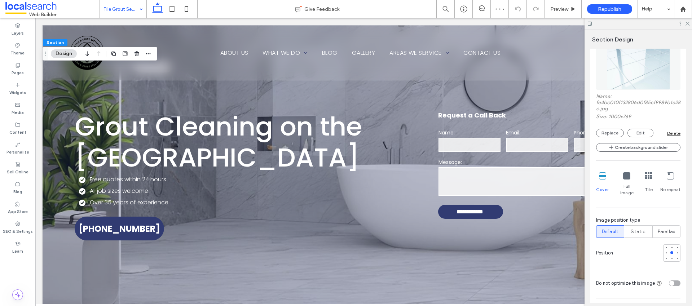
scroll to position [273, 0]
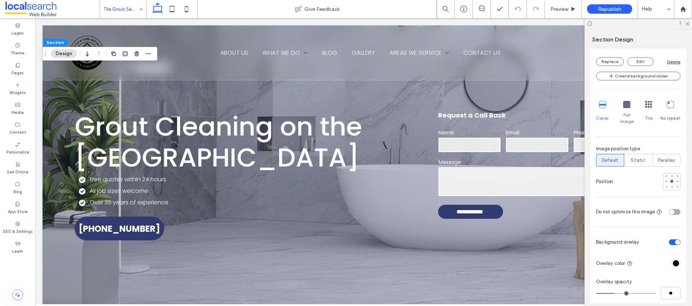
click at [674, 260] on div "rgba(1, 16, 2, 1)" at bounding box center [676, 263] width 9 height 9
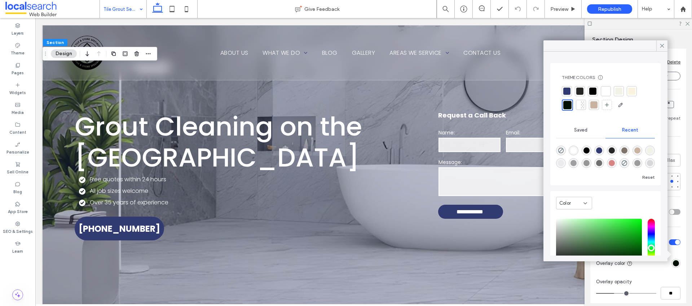
click at [569, 91] on div at bounding box center [567, 91] width 7 height 7
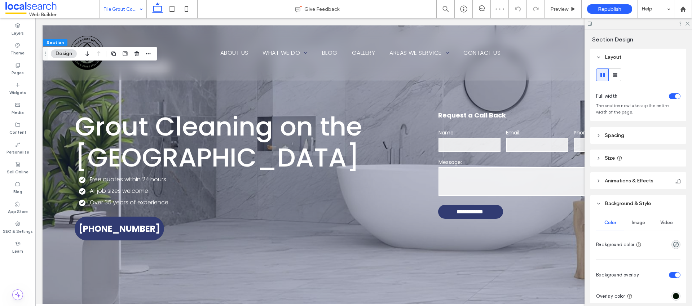
click at [635, 223] on span "Image" at bounding box center [638, 223] width 13 height 6
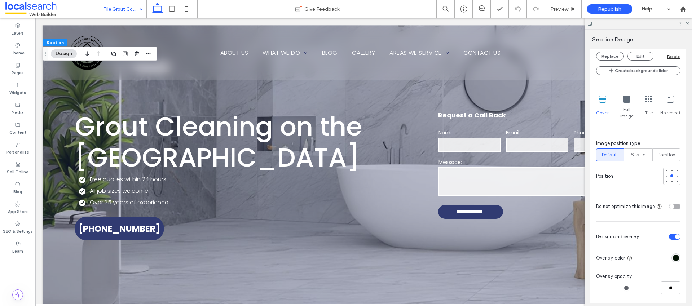
scroll to position [277, 0]
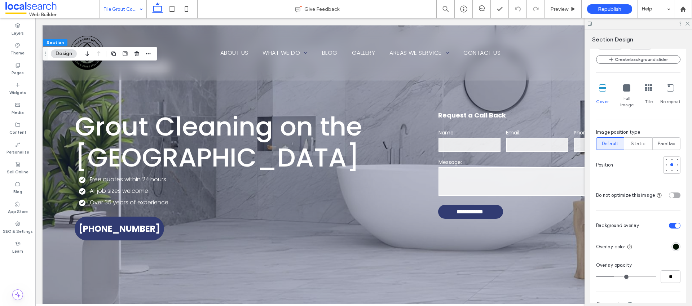
click at [673, 248] on div "rgba(1, 16, 2, 1)" at bounding box center [676, 247] width 6 height 6
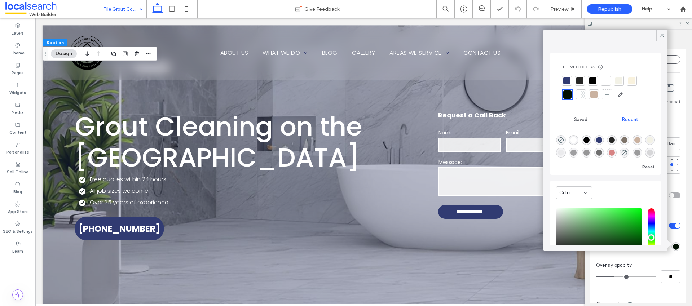
click at [565, 81] on div at bounding box center [567, 80] width 7 height 7
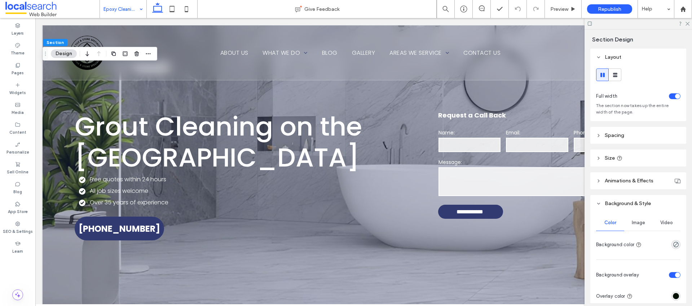
click at [634, 226] on div "Image" at bounding box center [639, 223] width 28 height 16
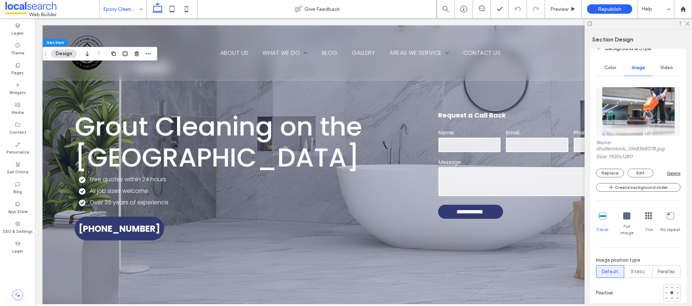
scroll to position [260, 0]
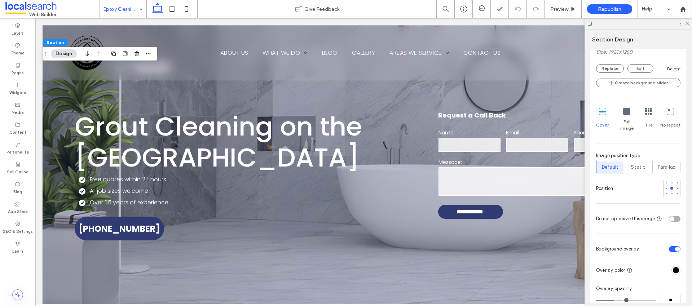
click at [673, 267] on div "rgba(1, 16, 2, 1)" at bounding box center [676, 270] width 6 height 6
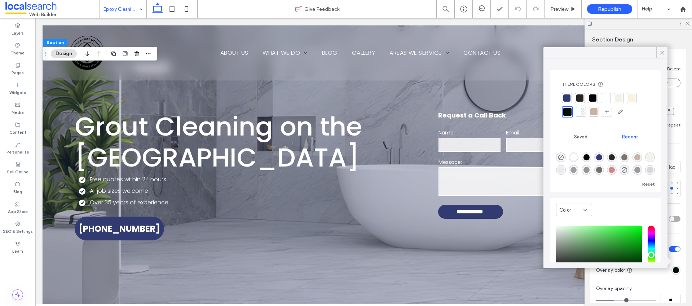
click at [565, 96] on div at bounding box center [567, 98] width 7 height 7
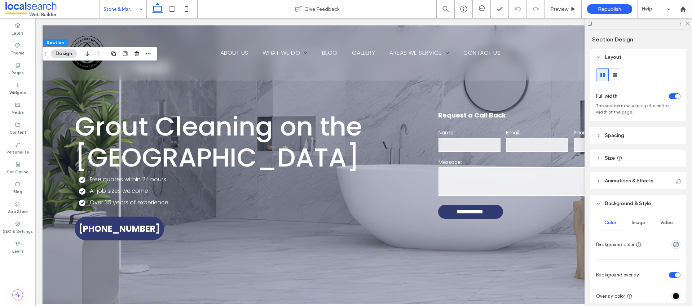
click at [642, 226] on span "Image" at bounding box center [638, 223] width 13 height 6
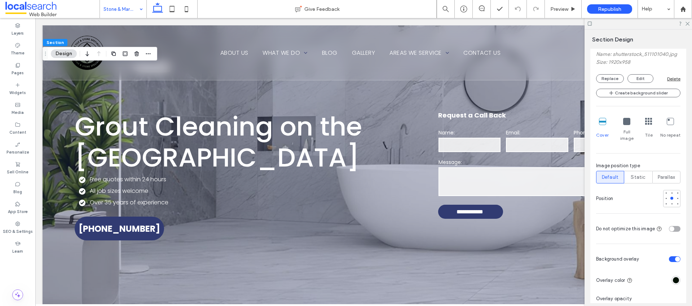
scroll to position [246, 0]
click at [673, 280] on div "rgba(1, 16, 2, 1)" at bounding box center [676, 278] width 6 height 6
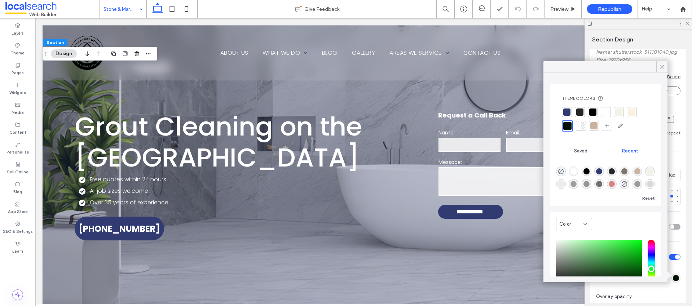
click at [567, 113] on div at bounding box center [567, 112] width 7 height 7
click at [676, 238] on div "Color Image Video Name: shutterstock_511101040.jpg Size: 1920x958 Replace Edit …" at bounding box center [639, 197] width 96 height 462
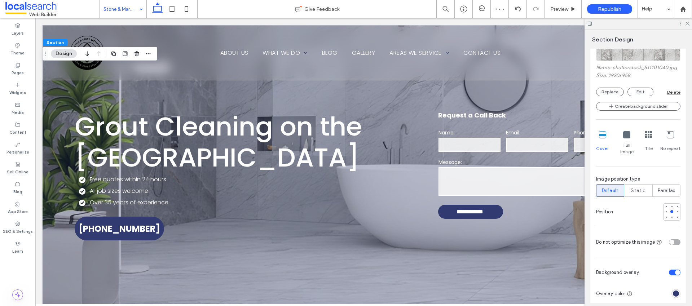
scroll to position [97, 0]
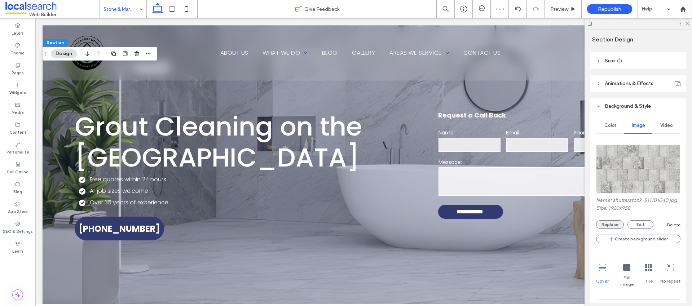
click at [613, 229] on button "Replace" at bounding box center [610, 224] width 28 height 9
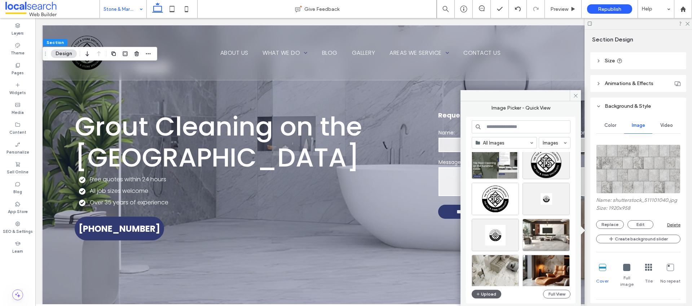
scroll to position [50, 0]
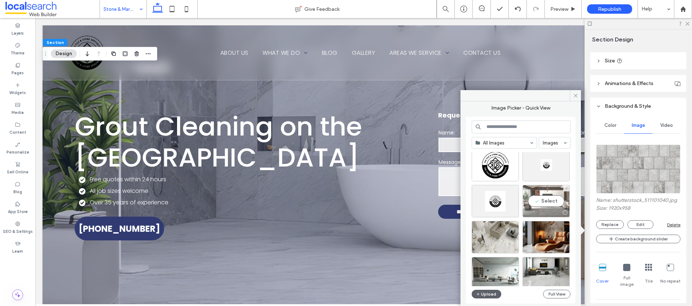
click at [556, 204] on div "Select" at bounding box center [546, 201] width 47 height 32
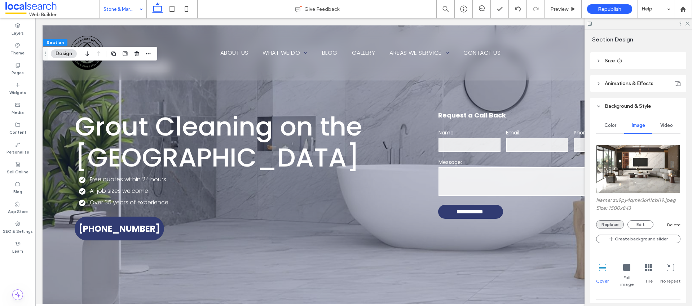
click at [612, 227] on button "Replace" at bounding box center [610, 224] width 28 height 9
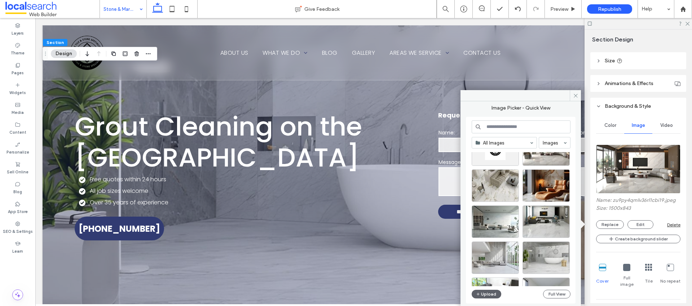
scroll to position [138, 0]
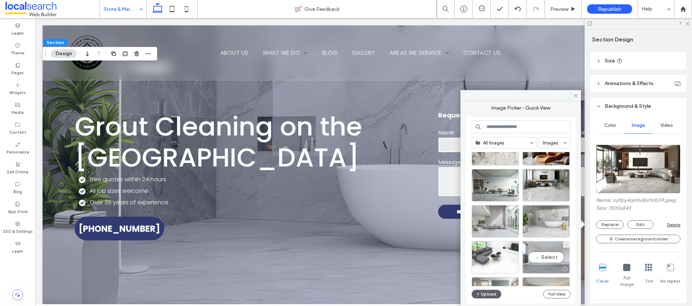
click at [549, 259] on div "Select" at bounding box center [546, 257] width 47 height 32
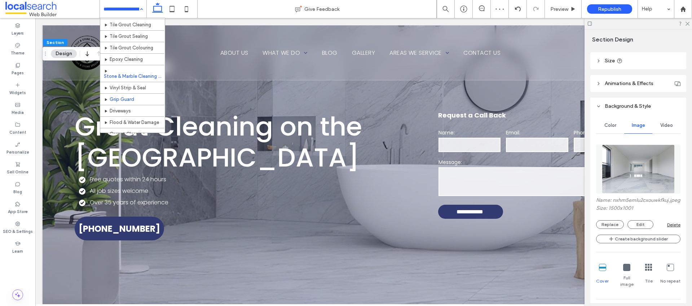
scroll to position [53, 0]
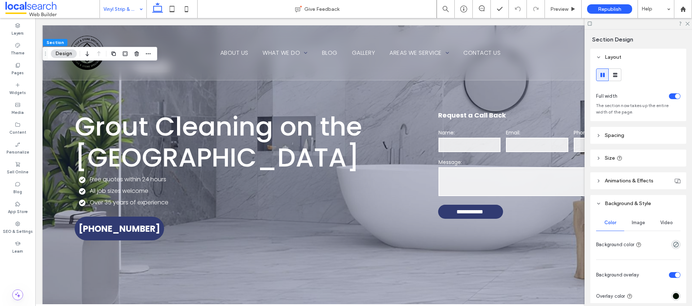
click at [643, 225] on span "Image" at bounding box center [638, 223] width 13 height 6
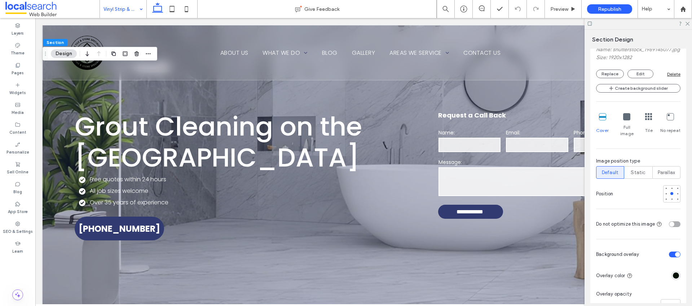
scroll to position [249, 0]
click at [674, 276] on div "rgba(1, 16, 2, 1)" at bounding box center [676, 275] width 6 height 6
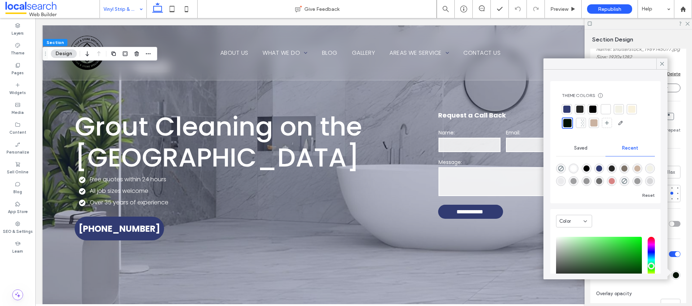
click at [569, 110] on div at bounding box center [567, 109] width 7 height 7
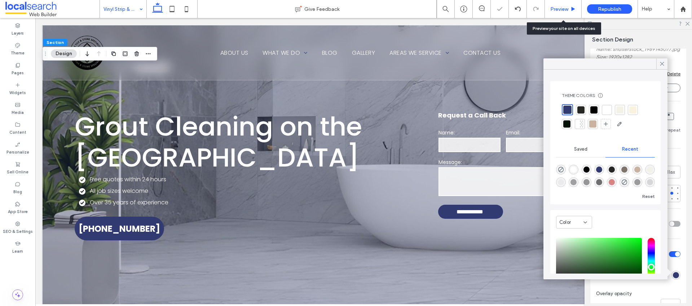
click at [571, 5] on div "Preview" at bounding box center [563, 9] width 37 height 18
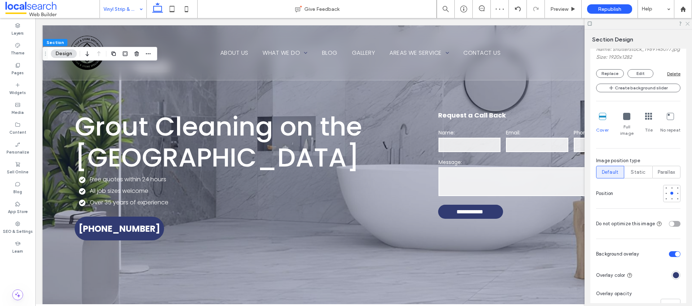
click at [687, 23] on icon at bounding box center [687, 23] width 5 height 5
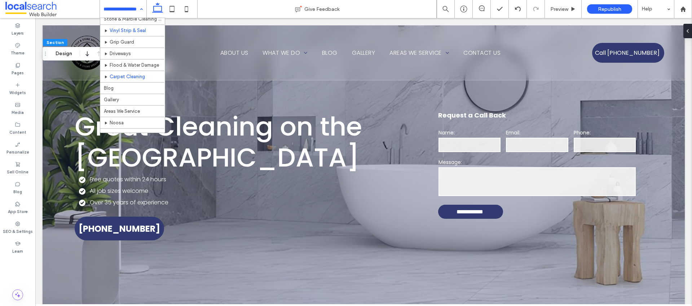
scroll to position [106, 0]
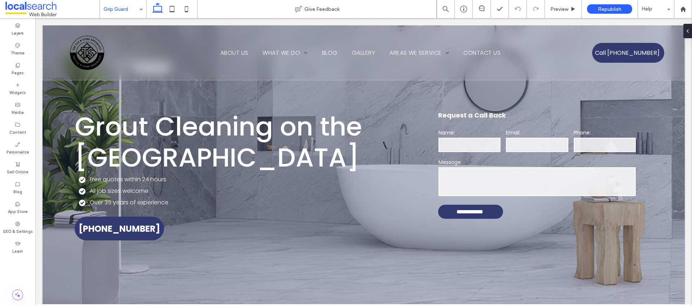
click at [131, 5] on input at bounding box center [122, 9] width 36 height 18
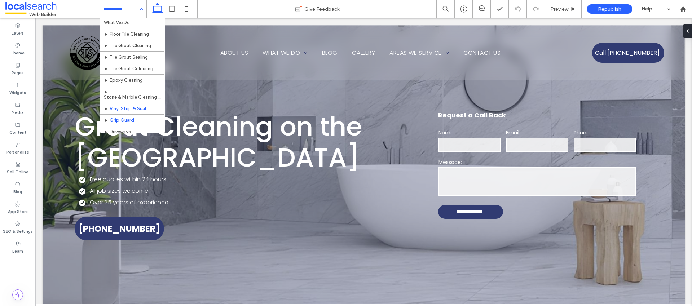
scroll to position [56, 0]
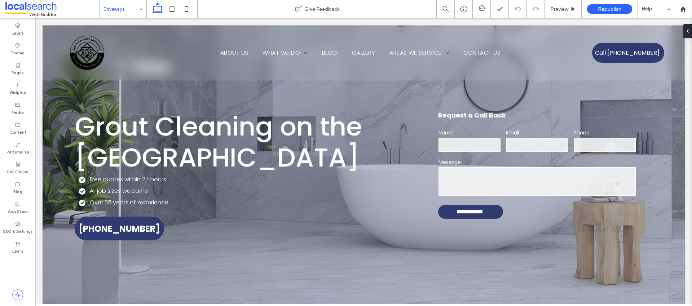
click at [116, 11] on input at bounding box center [122, 9] width 36 height 18
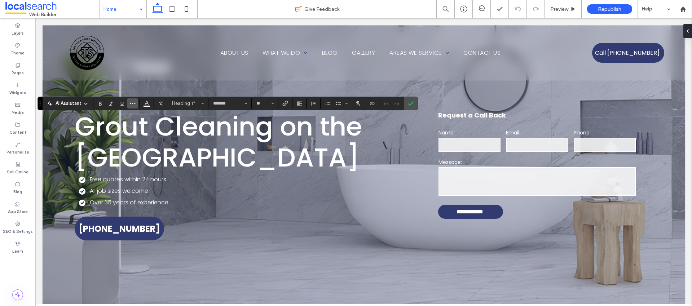
click at [131, 101] on icon "More" at bounding box center [133, 104] width 6 height 6
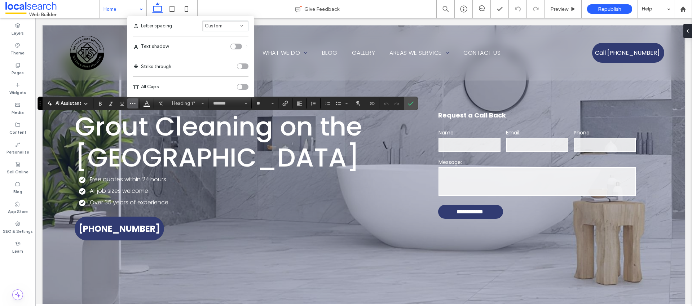
click at [240, 47] on div "toggle" at bounding box center [237, 47] width 12 height 6
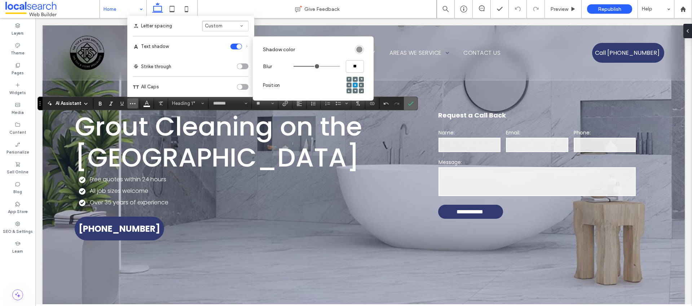
click at [410, 106] on span "Confirm" at bounding box center [409, 103] width 3 height 13
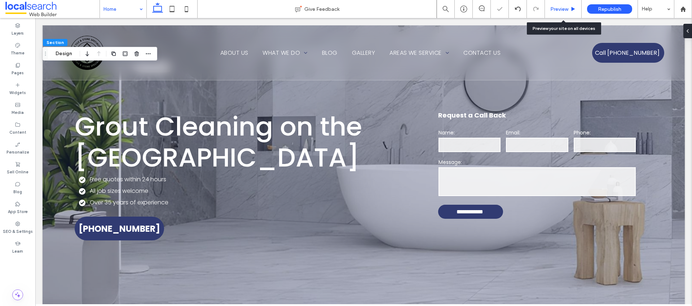
click at [552, 5] on div "Preview" at bounding box center [563, 9] width 37 height 18
click at [570, 11] on div "Preview" at bounding box center [563, 9] width 36 height 6
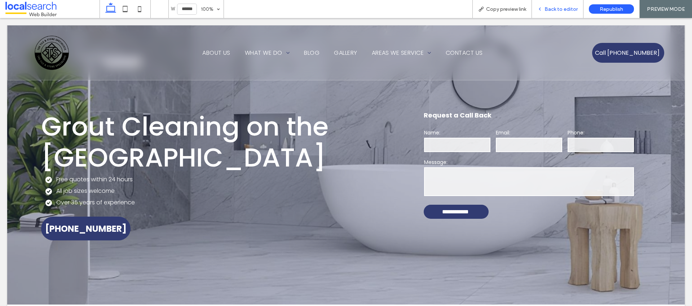
click at [568, 9] on span "Back to editor" at bounding box center [561, 9] width 33 height 6
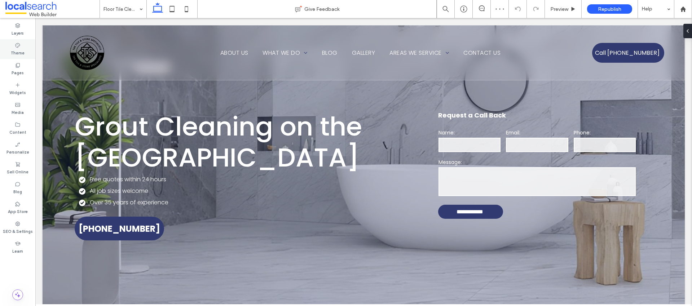
click at [18, 51] on label "Theme" at bounding box center [18, 52] width 14 height 8
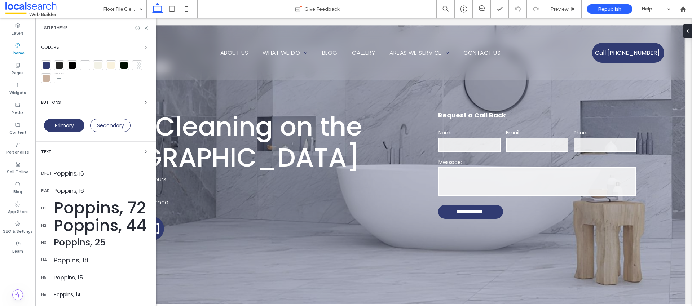
click at [98, 212] on div "Poppins, 72" at bounding box center [102, 208] width 96 height 25
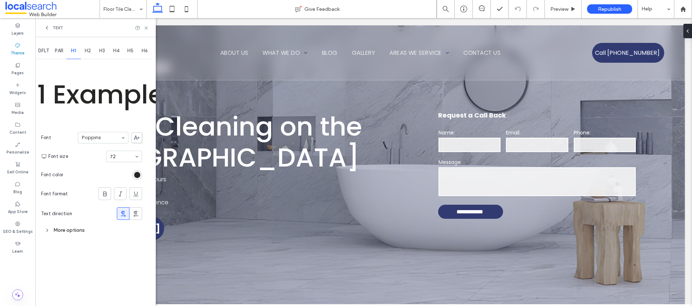
click at [60, 232] on div "More options" at bounding box center [91, 231] width 101 height 10
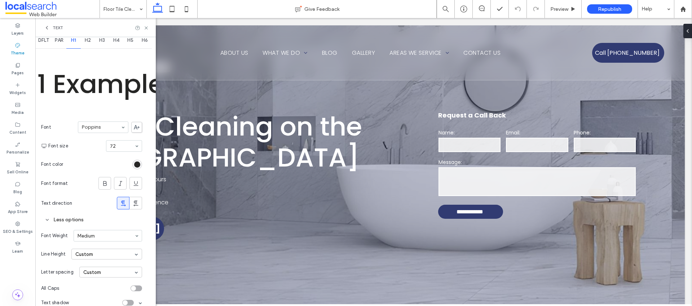
scroll to position [20, 0]
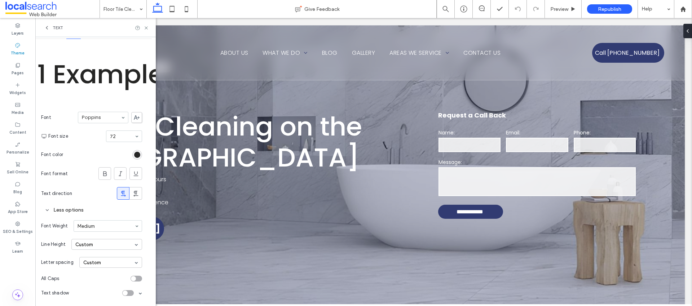
click at [134, 295] on div at bounding box center [132, 293] width 20 height 6
click at [130, 296] on div "toggle" at bounding box center [128, 293] width 12 height 6
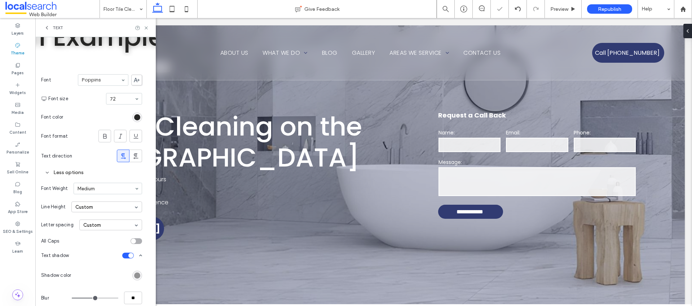
scroll to position [97, 0]
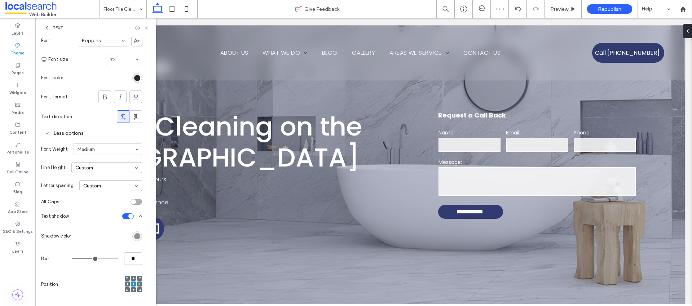
click at [144, 26] on icon at bounding box center [146, 27] width 5 height 5
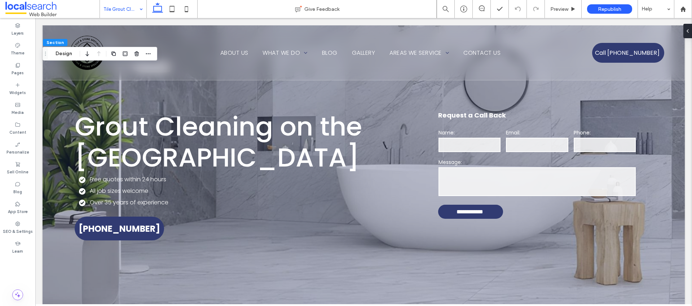
drag, startPoint x: 118, startPoint y: 9, endPoint x: 128, endPoint y: 14, distance: 11.5
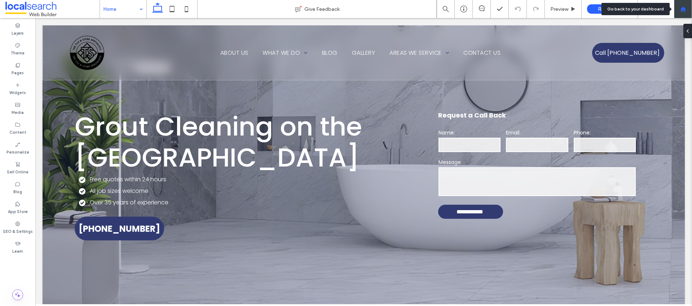
click at [682, 11] on use at bounding box center [683, 8] width 5 height 5
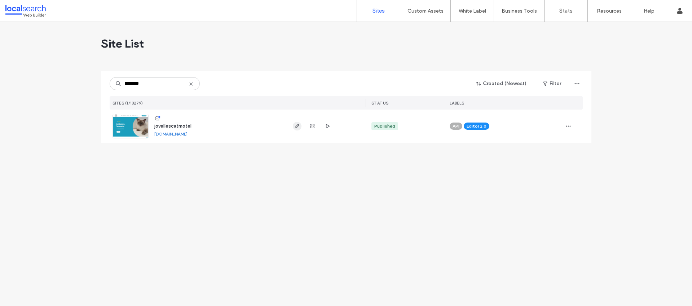
type input "********"
click at [299, 127] on icon "button" at bounding box center [297, 126] width 6 height 6
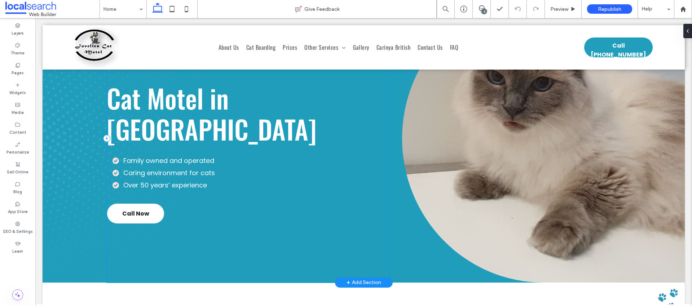
scroll to position [84, 0]
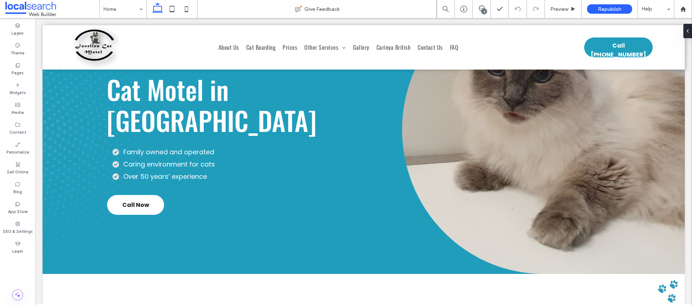
click at [484, 9] on div "4" at bounding box center [484, 11] width 5 height 5
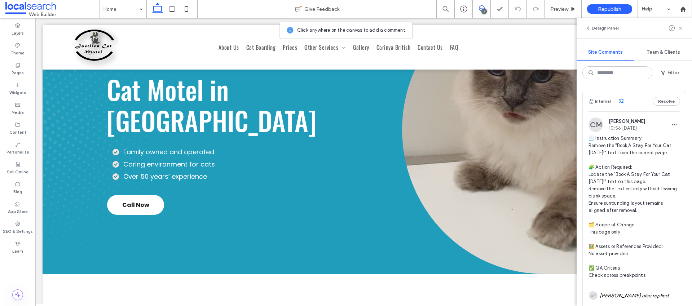
click at [657, 163] on span "🧾 Instruction Summary: Remove the "Book A Stay For Your Cat Today!" text from t…" at bounding box center [635, 207] width 92 height 144
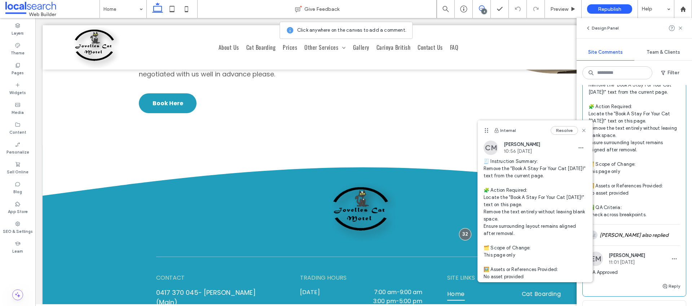
scroll to position [144, 0]
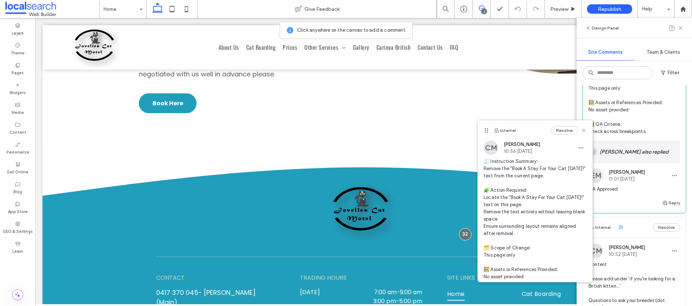
click at [627, 141] on div "AE Angelo Evangelista also replied" at bounding box center [635, 151] width 92 height 21
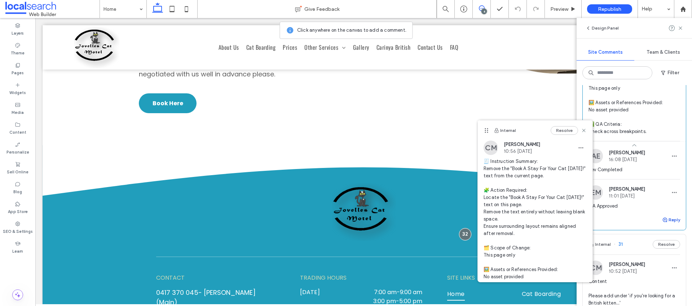
click at [665, 219] on button "Reply" at bounding box center [672, 220] width 18 height 9
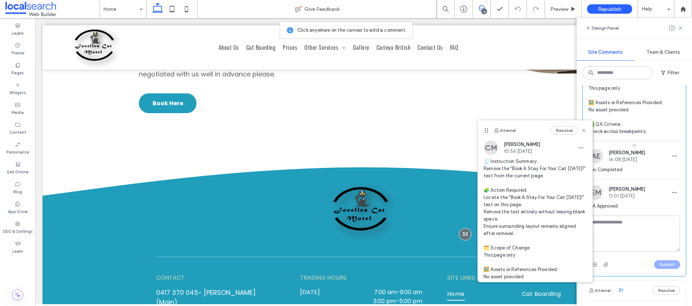
click at [626, 233] on textarea at bounding box center [635, 234] width 92 height 36
click at [617, 231] on textarea at bounding box center [635, 234] width 92 height 36
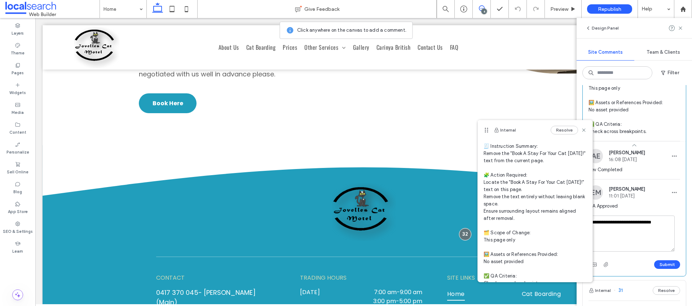
scroll to position [26, 0]
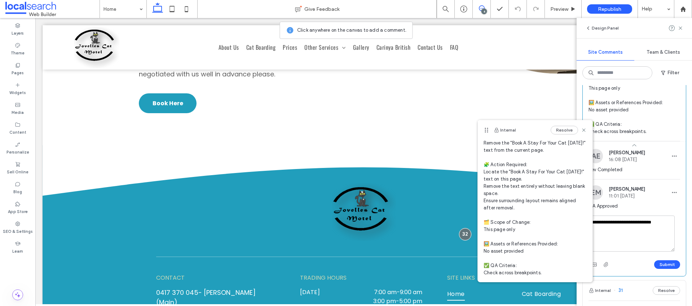
drag, startPoint x: 671, startPoint y: 224, endPoint x: 576, endPoint y: 221, distance: 95.3
click at [577, 221] on div "**********" at bounding box center [634, 162] width 115 height 288
type textarea "**********"
click at [665, 264] on button "Submit" at bounding box center [668, 265] width 26 height 9
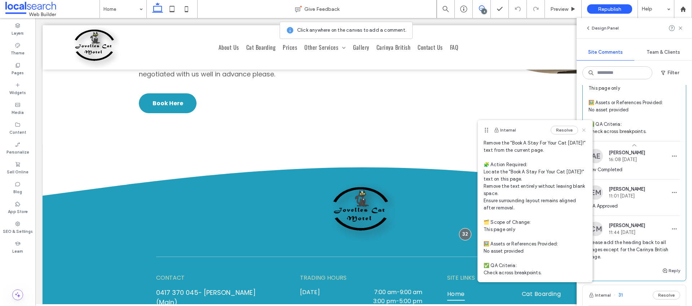
click at [581, 131] on icon at bounding box center [584, 130] width 6 height 6
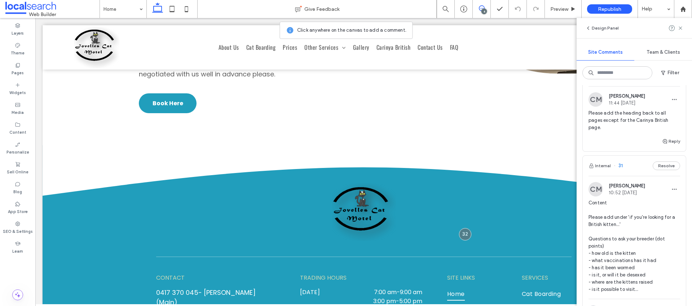
scroll to position [314, 0]
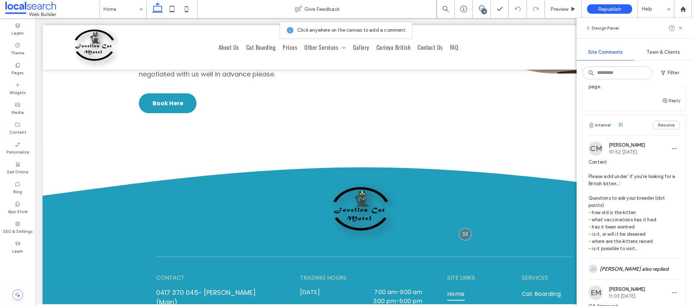
click at [639, 167] on span "Content Please add under 'if you're looking for a British kitten...' Questions …" at bounding box center [635, 206] width 92 height 94
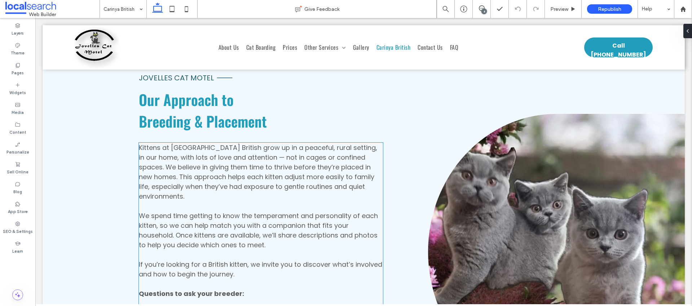
scroll to position [2210, 0]
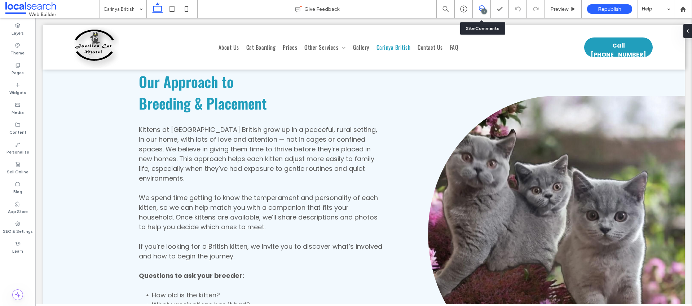
click at [481, 8] on use at bounding box center [482, 8] width 6 height 6
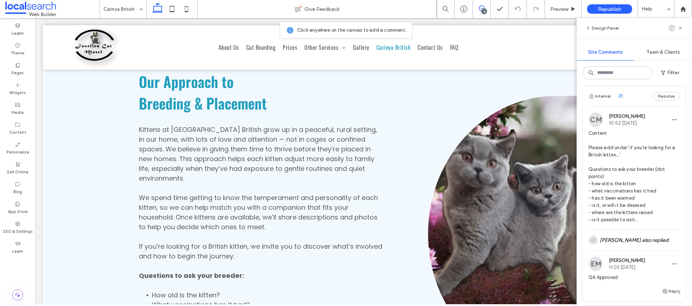
scroll to position [291, 0]
click at [624, 240] on div "JC Jordan Clayden-Lewis also replied" at bounding box center [635, 238] width 92 height 21
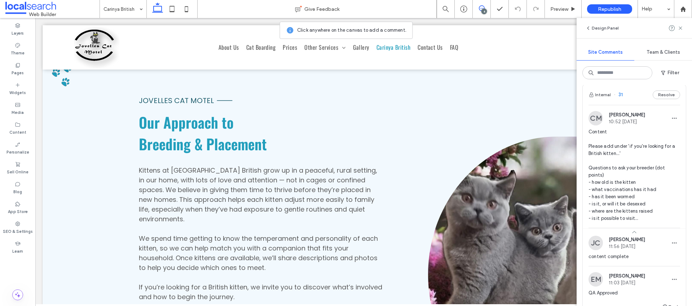
scroll to position [2164, 0]
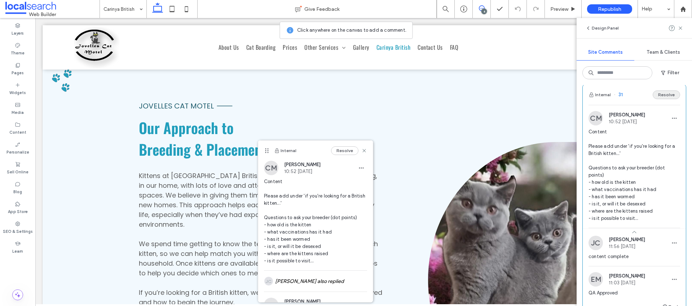
click at [669, 96] on button "Resolve" at bounding box center [666, 95] width 27 height 9
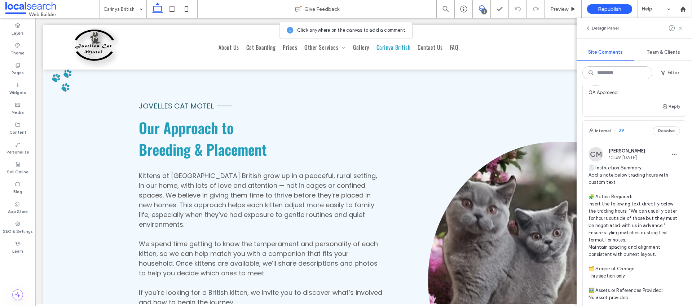
scroll to position [541, 0]
click at [645, 202] on span "🧾 Instruction Summary: Add a note below trading hours with custom text. 🧩 Actio…" at bounding box center [635, 242] width 92 height 159
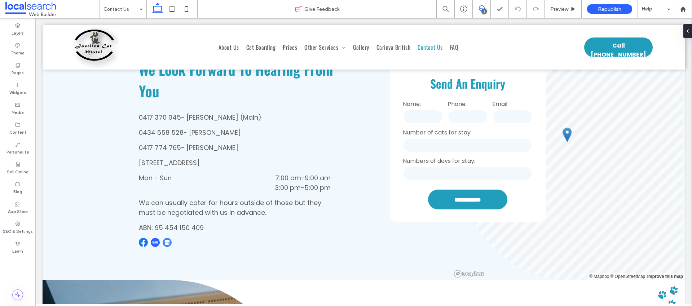
click at [479, 7] on use at bounding box center [482, 8] width 6 height 6
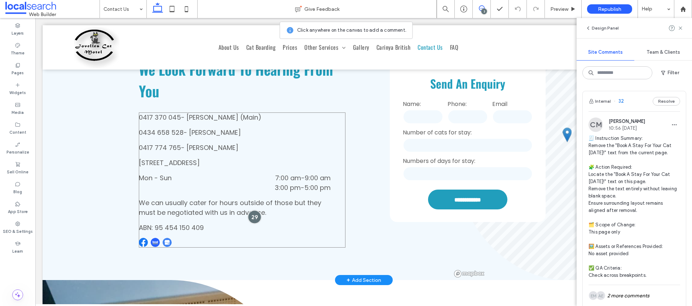
click at [253, 215] on div at bounding box center [254, 216] width 13 height 13
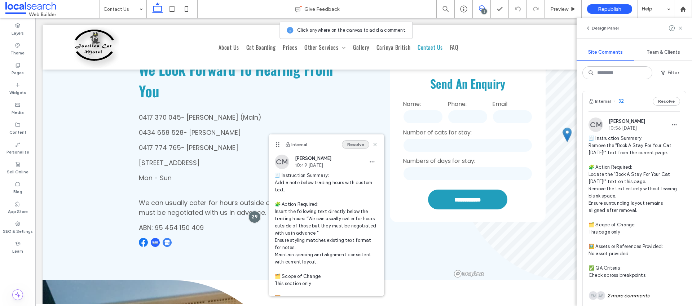
click at [354, 143] on button "Resolve" at bounding box center [355, 144] width 27 height 9
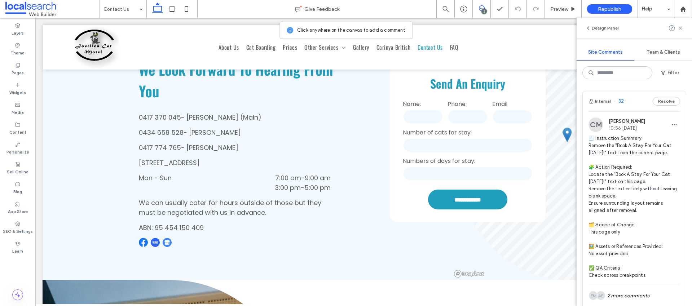
click at [483, 10] on div "2" at bounding box center [484, 11] width 5 height 5
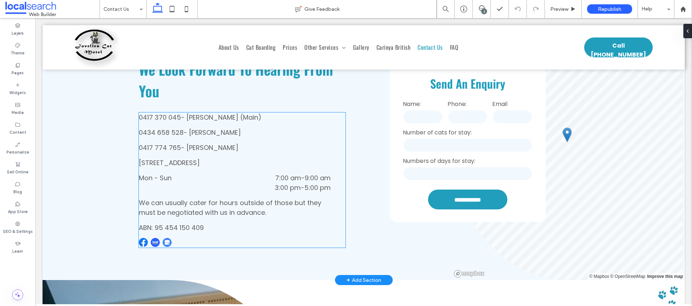
click at [219, 209] on span "We can usually cater for hours outside of those but they must be negotiated wit…" at bounding box center [230, 207] width 183 height 19
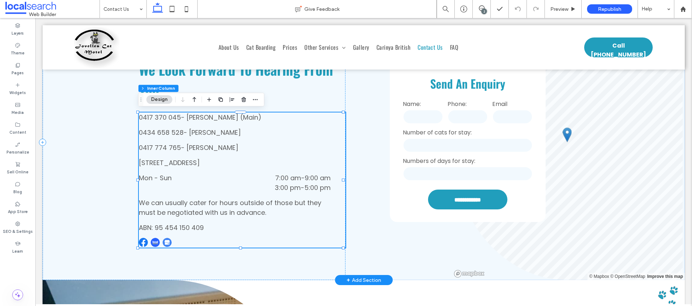
click at [219, 209] on span "We can usually cater for hours outside of those but they must be negotiated wit…" at bounding box center [230, 207] width 183 height 19
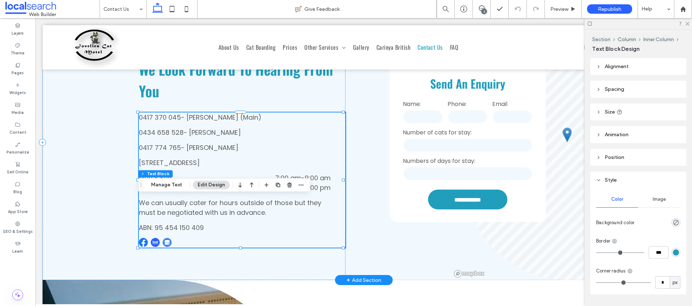
click at [219, 209] on div "We can usually cater for hours outside of those but they must be negotiated wit…" at bounding box center [235, 207] width 192 height 19
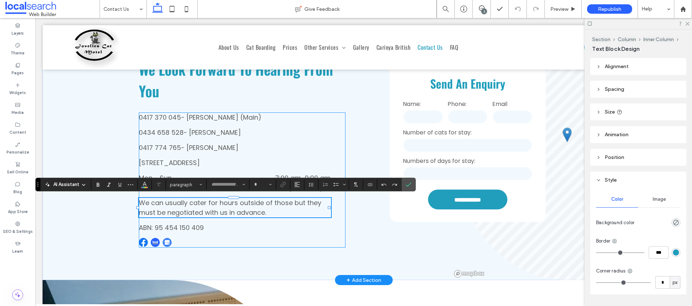
type input "*******"
type input "**"
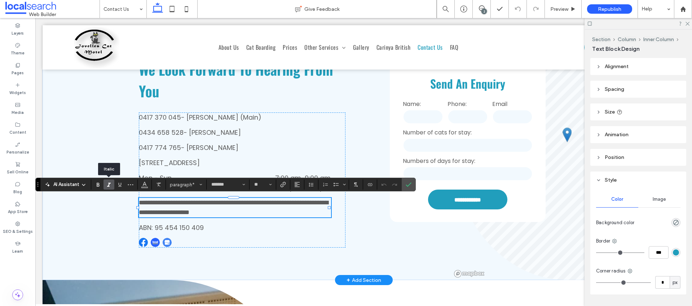
click at [107, 184] on icon "Italic" at bounding box center [109, 185] width 6 height 6
click at [410, 188] on span "Confirm" at bounding box center [409, 185] width 6 height 12
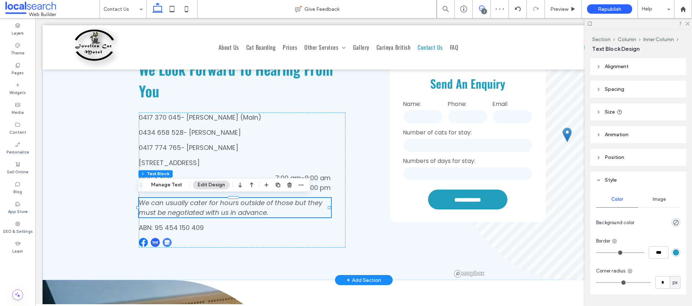
click at [481, 9] on icon at bounding box center [482, 8] width 6 height 6
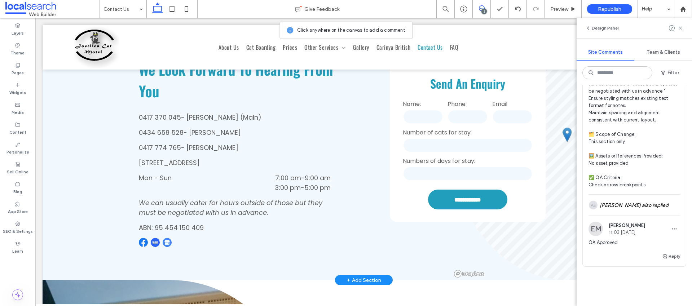
scroll to position [335, 0]
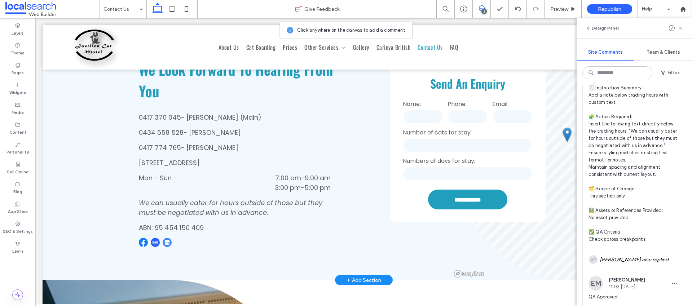
click at [644, 178] on span "🧾 Instruction Summary: Add a note below trading hours with custom text. 🧩 Actio…" at bounding box center [635, 163] width 92 height 159
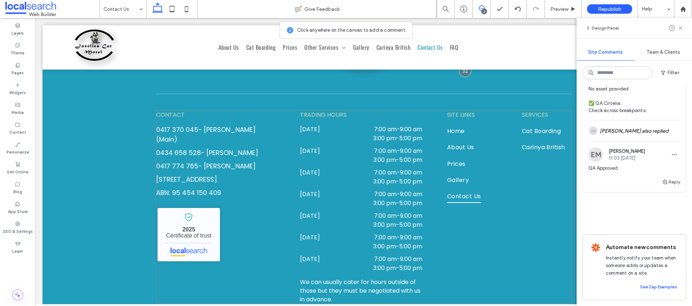
scroll to position [882, 0]
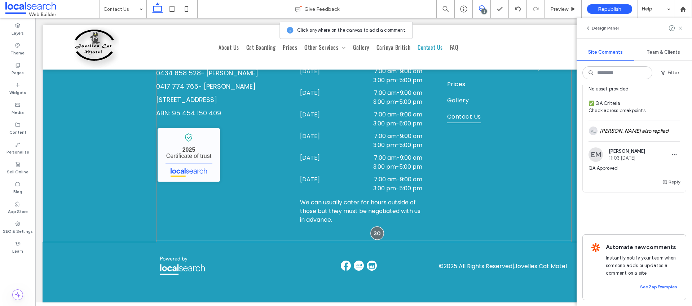
click at [377, 227] on div at bounding box center [377, 233] width 13 height 13
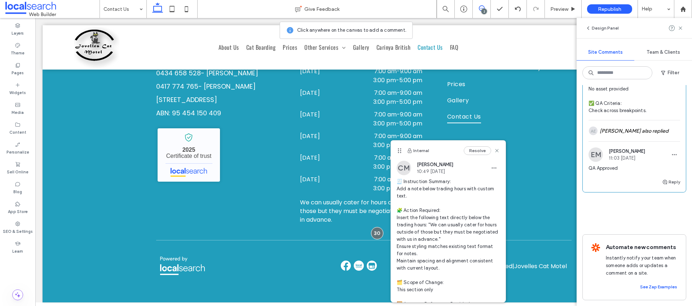
drag, startPoint x: 470, startPoint y: 151, endPoint x: 453, endPoint y: 174, distance: 28.9
click at [470, 151] on button "Resolve" at bounding box center [477, 151] width 27 height 9
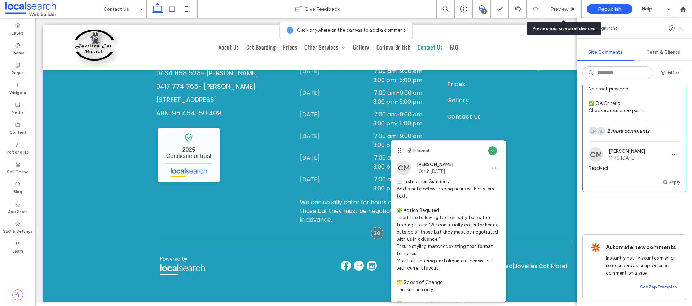
scroll to position [187, 0]
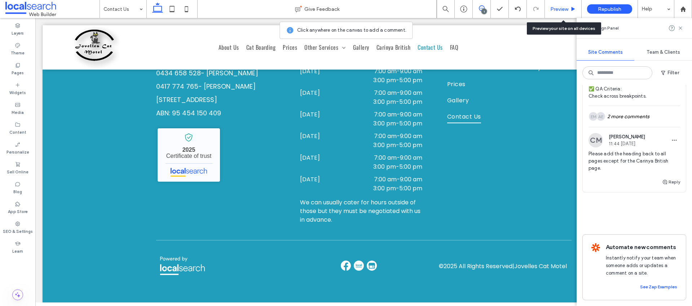
click at [561, 8] on span "Preview" at bounding box center [560, 9] width 18 height 6
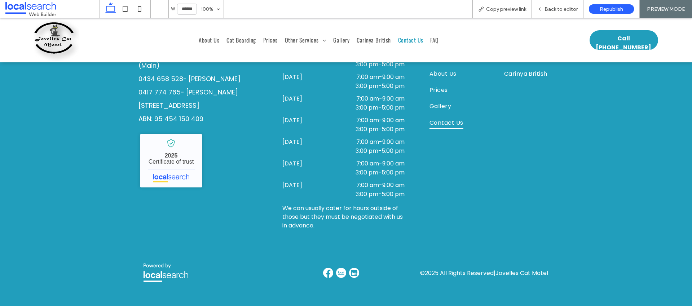
scroll to position [881, 0]
click at [563, 5] on div "Back to editor" at bounding box center [558, 9] width 52 height 18
click at [327, 218] on span "We can usually cater for hours outside of those but they must be negotiated wit…" at bounding box center [343, 216] width 121 height 26
click at [567, 10] on span "Back to editor" at bounding box center [561, 9] width 33 height 6
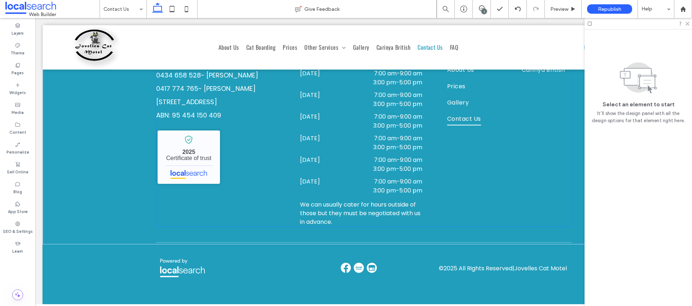
scroll to position [869, 0]
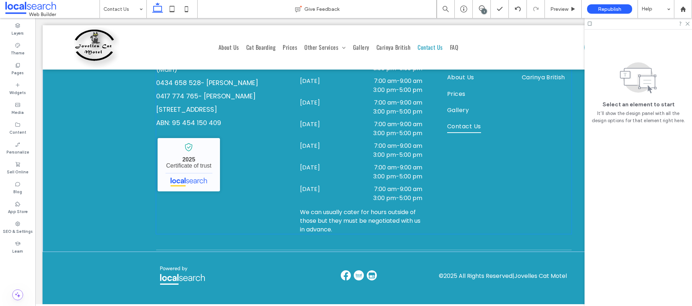
click at [362, 219] on span "We can usually cater for hours outside of those but they must be negotiated wit…" at bounding box center [360, 221] width 121 height 26
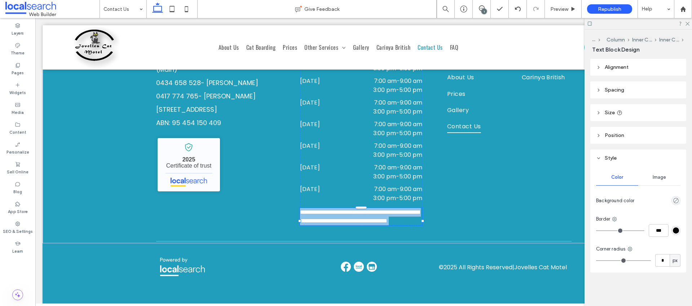
click at [362, 219] on div "**********" at bounding box center [361, 216] width 122 height 17
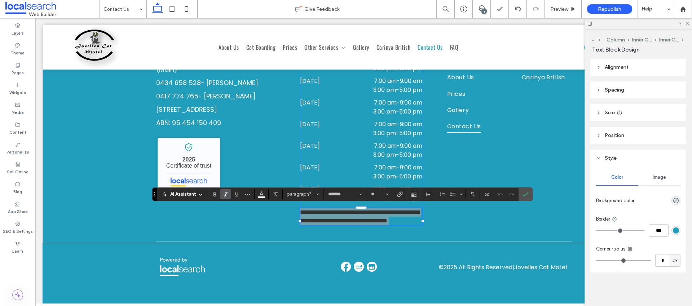
click at [226, 197] on icon "Italic" at bounding box center [226, 195] width 6 height 6
click at [526, 196] on icon "Confirm" at bounding box center [526, 195] width 6 height 6
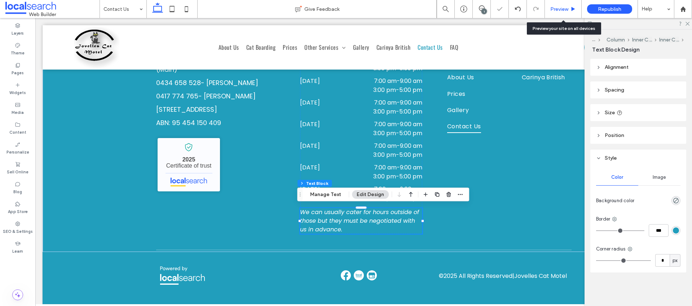
click at [558, 8] on span "Preview" at bounding box center [560, 9] width 18 height 6
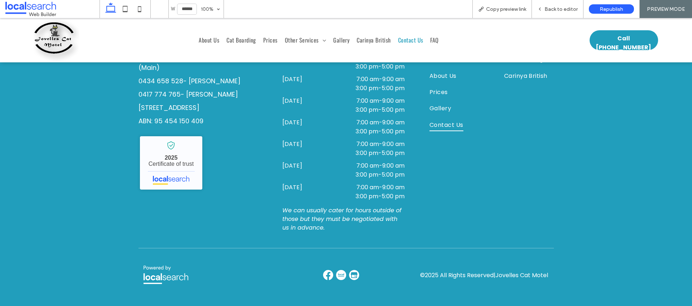
scroll to position [879, 0]
drag, startPoint x: 209, startPoint y: 41, endPoint x: 223, endPoint y: 66, distance: 28.6
click at [209, 41] on span "About Us" at bounding box center [209, 40] width 21 height 9
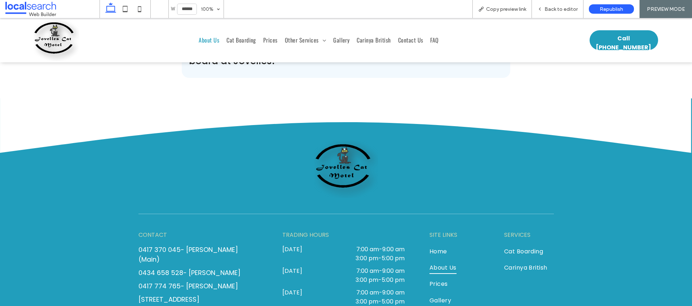
scroll to position [1010, 0]
